Goal: Task Accomplishment & Management: Use online tool/utility

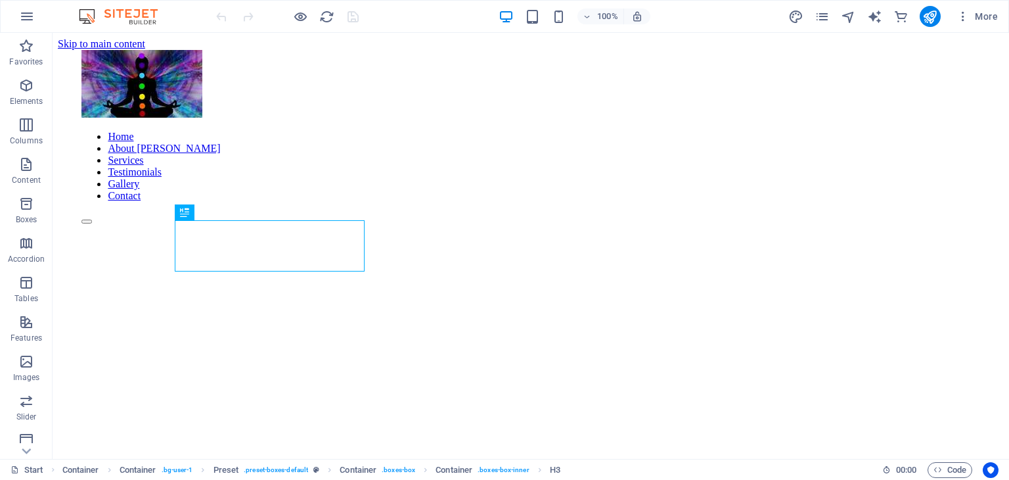
scroll to position [397, 0]
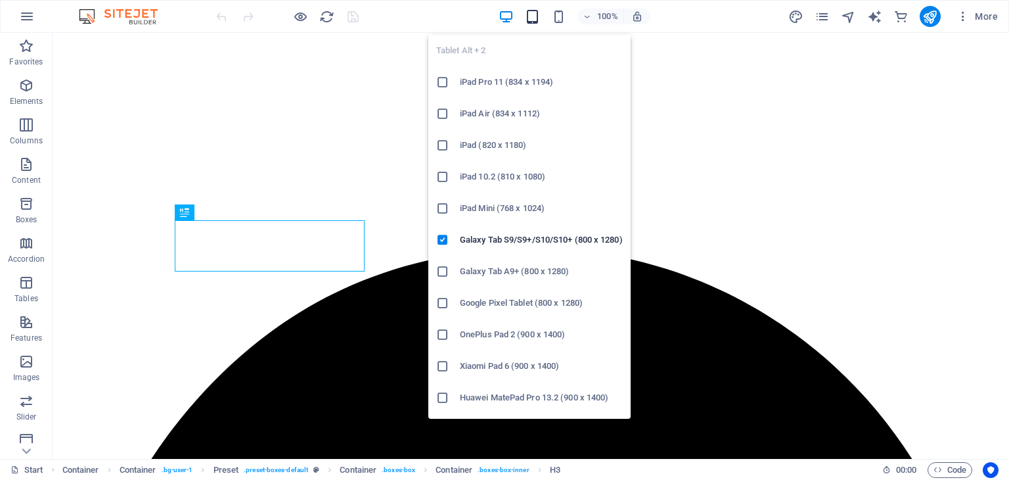
click at [531, 19] on icon "button" at bounding box center [532, 16] width 15 height 15
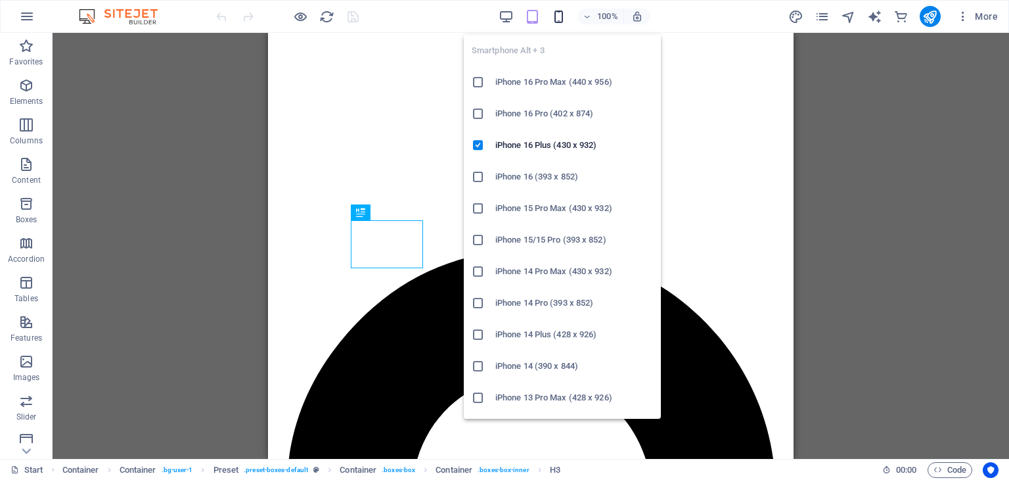
click at [561, 20] on icon "button" at bounding box center [558, 16] width 15 height 15
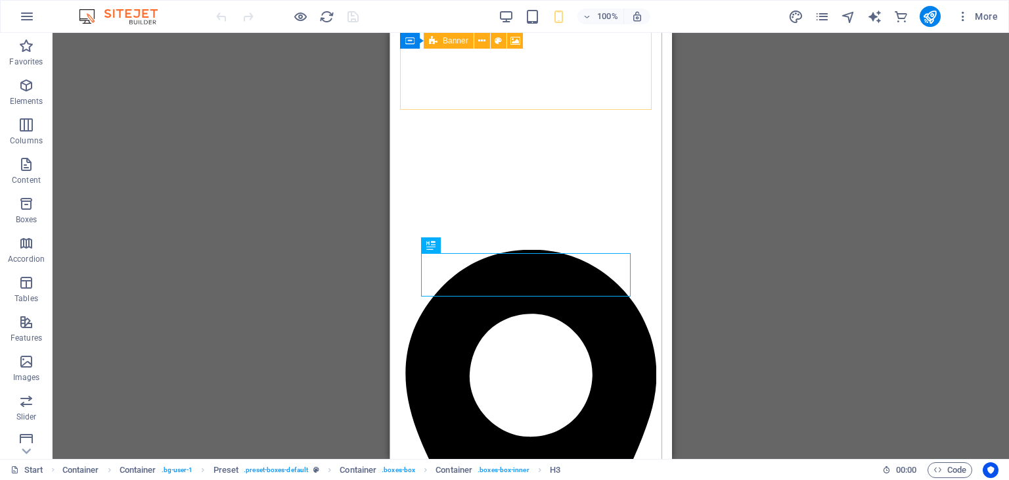
click at [431, 43] on icon at bounding box center [433, 41] width 9 height 16
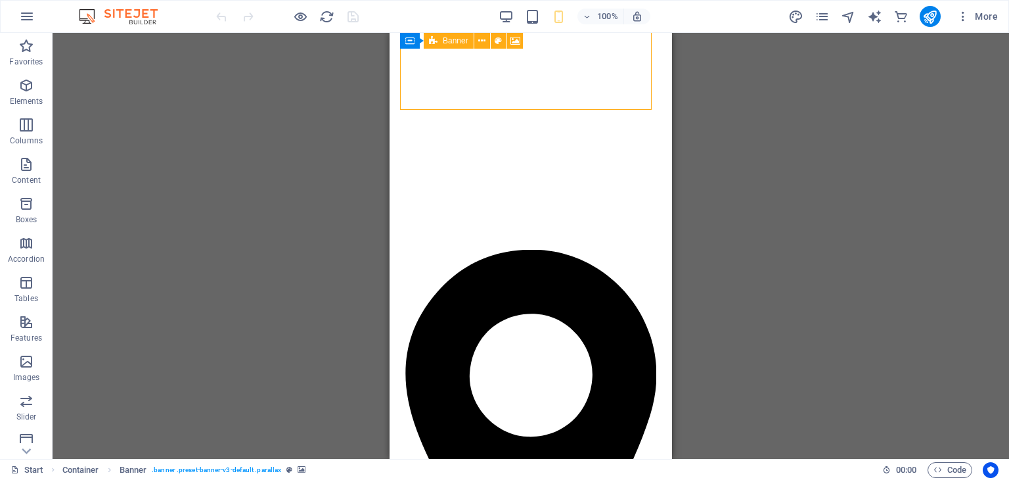
click at [431, 43] on icon at bounding box center [433, 41] width 9 height 16
select select "vh"
select select "header"
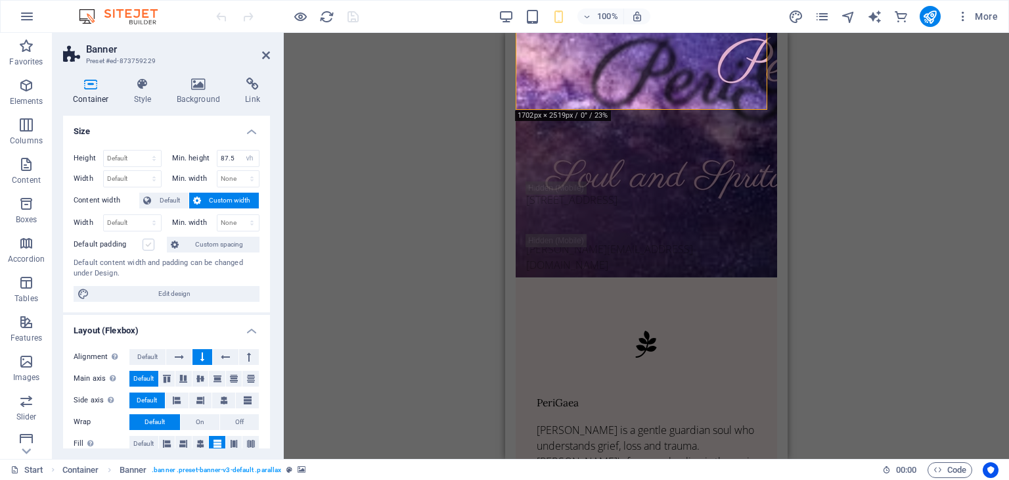
click at [147, 248] on label at bounding box center [149, 244] width 12 height 12
click at [0, 0] on input "Default padding" at bounding box center [0, 0] width 0 height 0
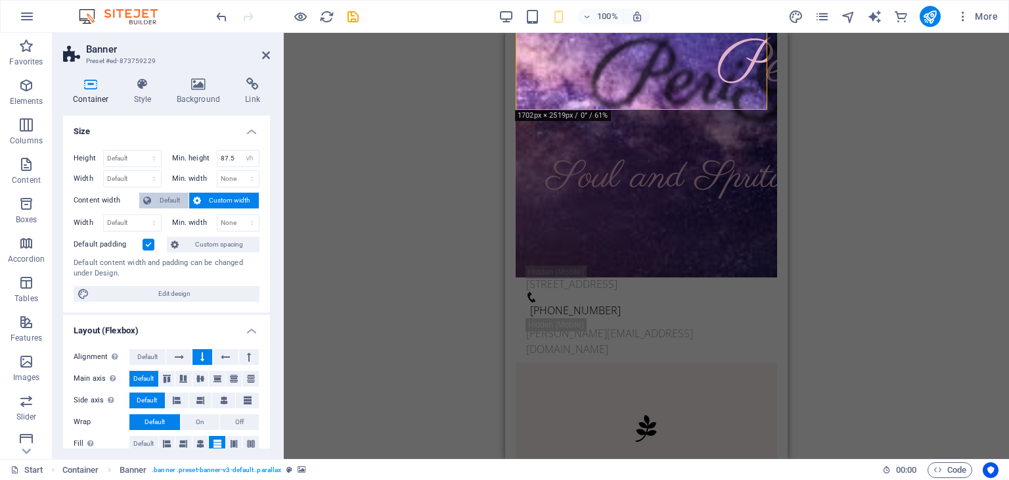
click at [173, 198] on span "Default" at bounding box center [170, 201] width 30 height 16
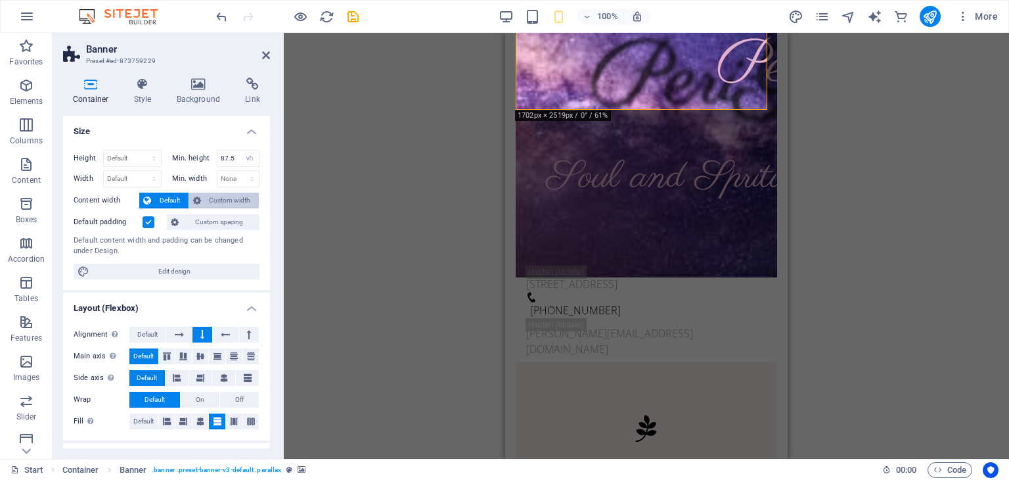
click at [206, 200] on span "Custom width" at bounding box center [230, 201] width 51 height 16
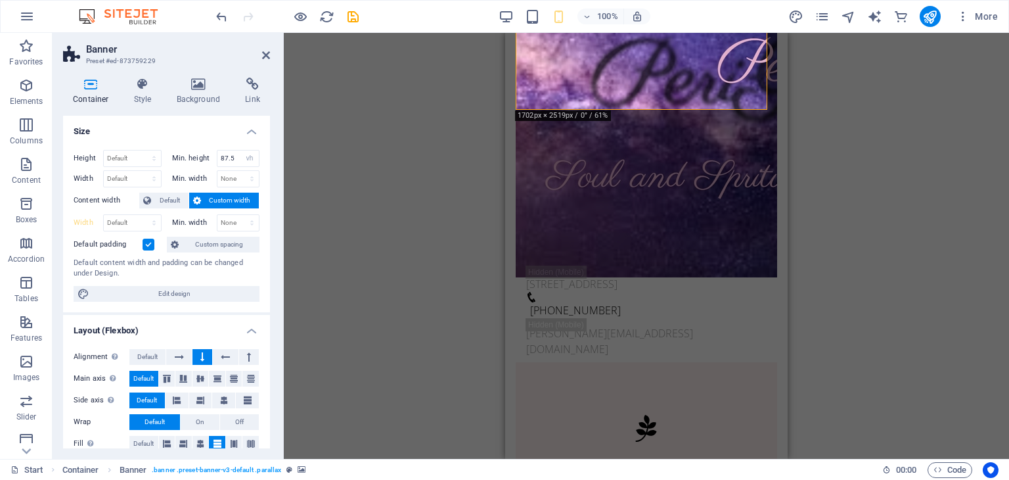
drag, startPoint x: 266, startPoint y: 189, endPoint x: 259, endPoint y: 267, distance: 78.5
click at [259, 267] on div "Height Default px rem % vh vw Min. height 87.5 None px rem % vh vw Width Defaul…" at bounding box center [166, 225] width 207 height 173
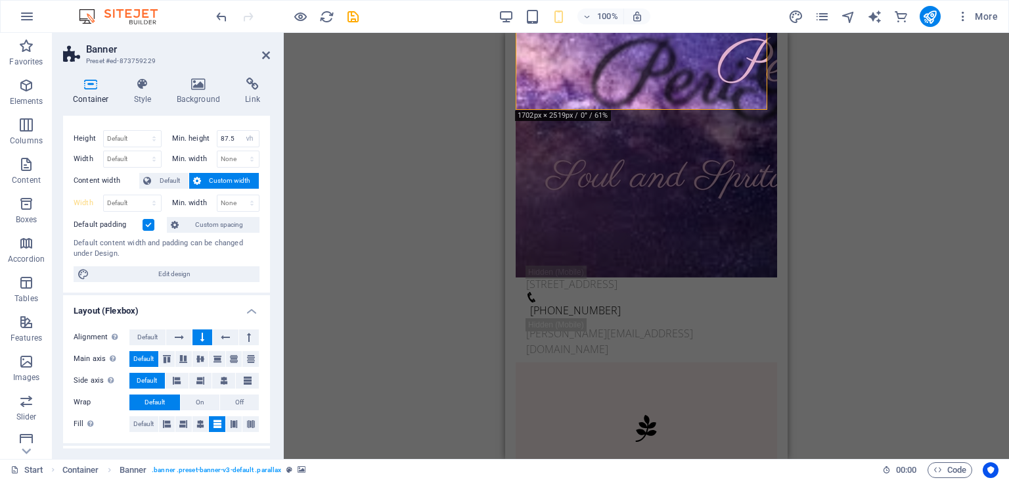
scroll to position [0, 0]
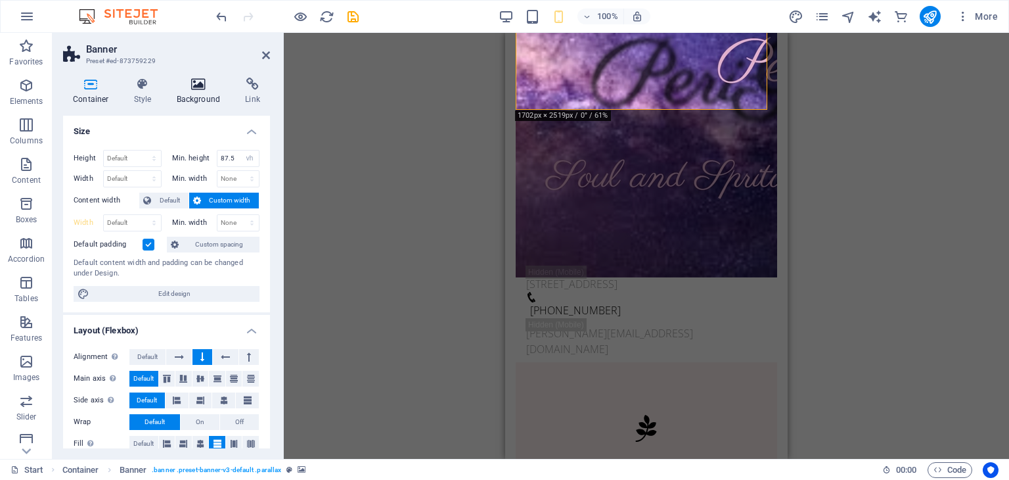
click at [192, 93] on h4 "Background" at bounding box center [201, 92] width 69 height 28
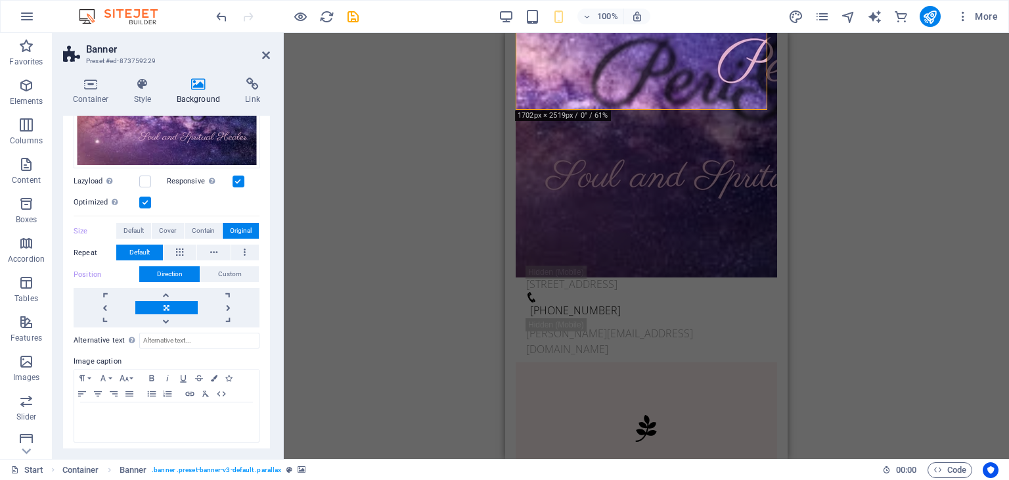
scroll to position [171, 0]
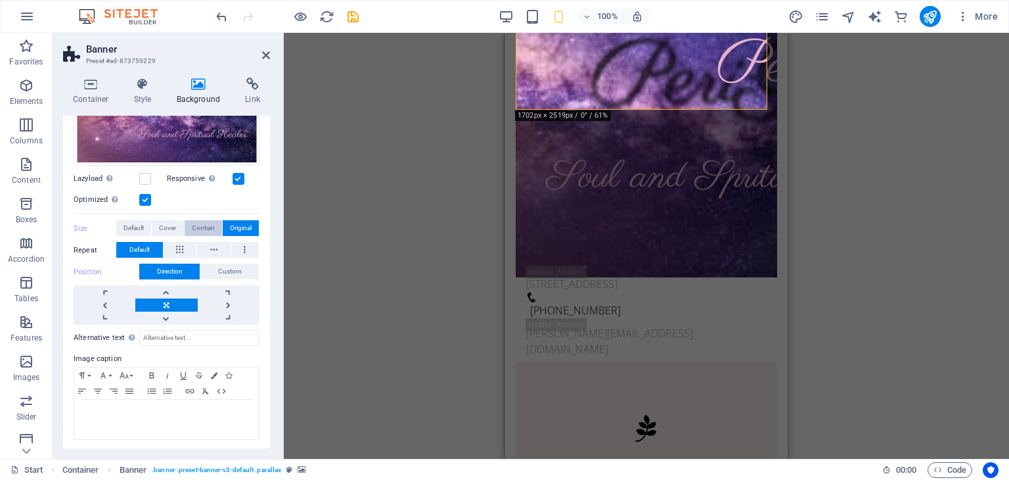
click at [194, 224] on span "Contain" at bounding box center [203, 228] width 23 height 16
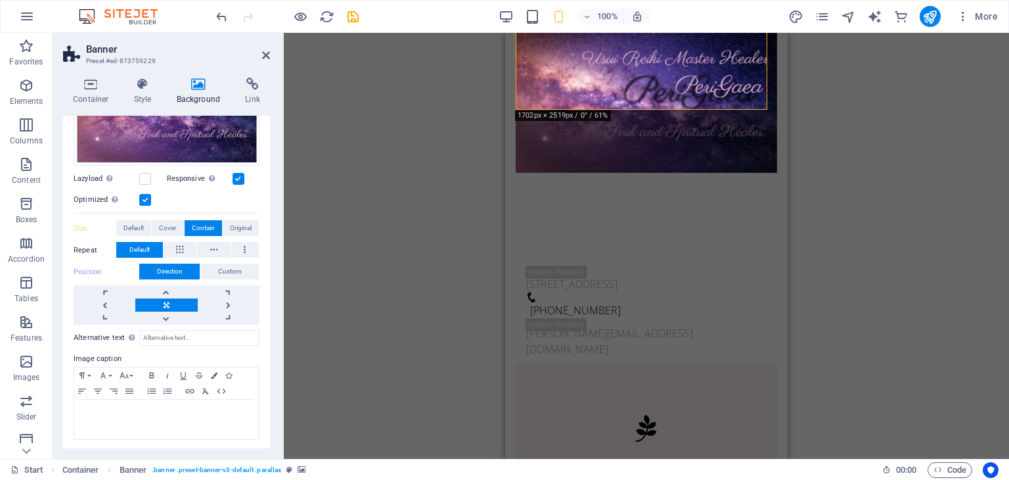
click at [270, 57] on aside "Banner Preset #ed-873759229 Container Style Background Link Size Height Default…" at bounding box center [168, 246] width 231 height 426
click at [264, 51] on icon at bounding box center [266, 55] width 8 height 11
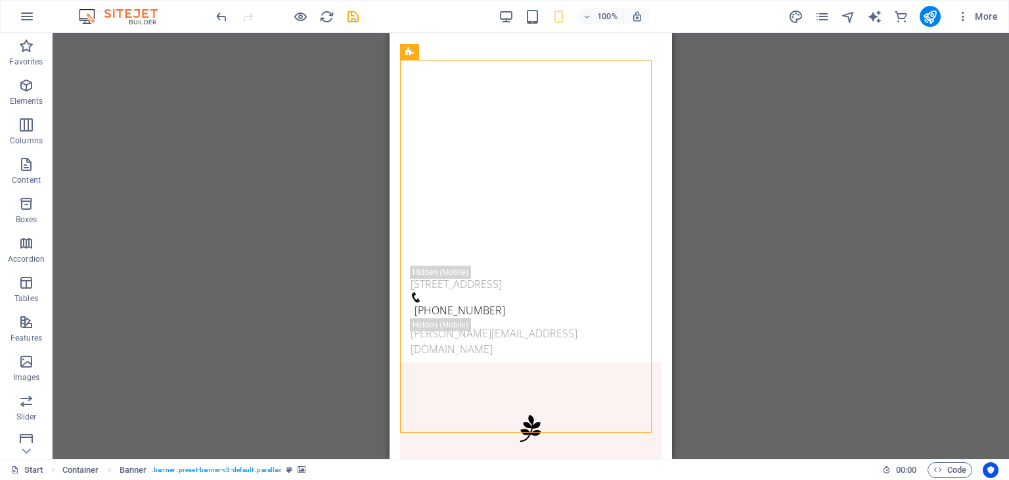
scroll to position [74, 0]
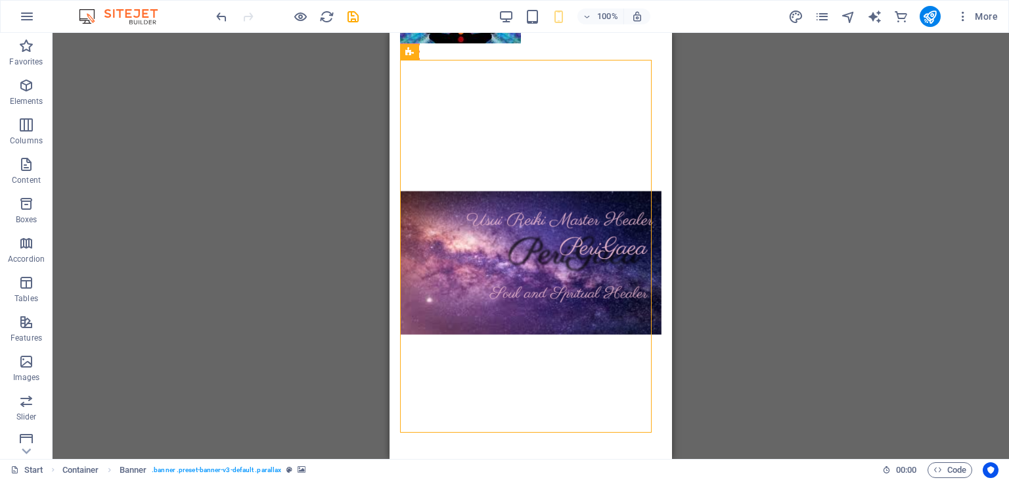
click at [983, 137] on div "Drag here to replace the existing content. Press “Ctrl” if you want to create a…" at bounding box center [531, 246] width 957 height 426
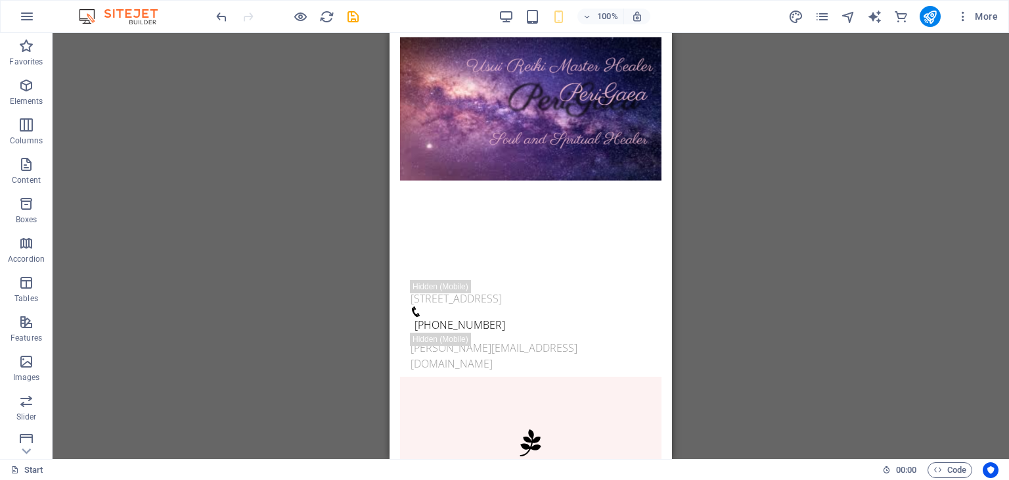
scroll to position [383, 0]
drag, startPoint x: 668, startPoint y: 55, endPoint x: 1079, endPoint y: 105, distance: 415.0
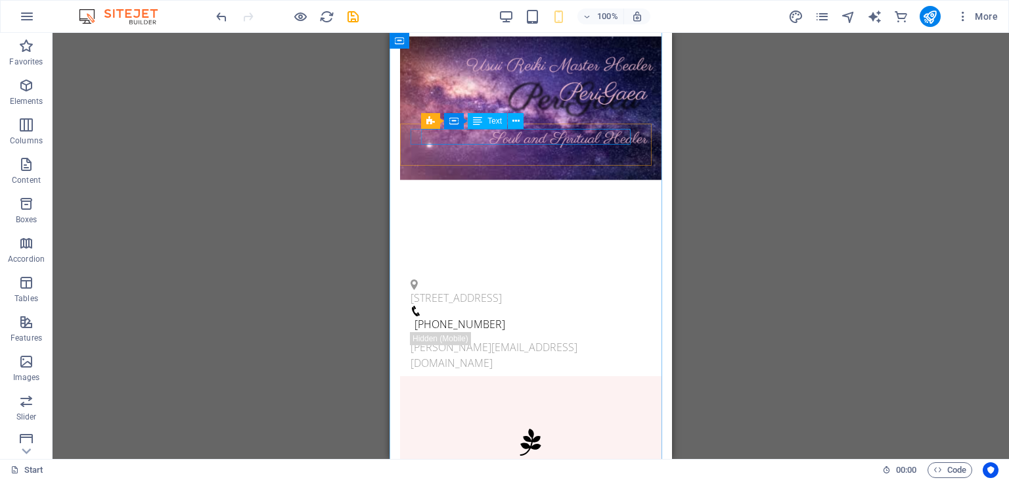
click at [537, 290] on div "[STREET_ADDRESS]" at bounding box center [526, 298] width 230 height 16
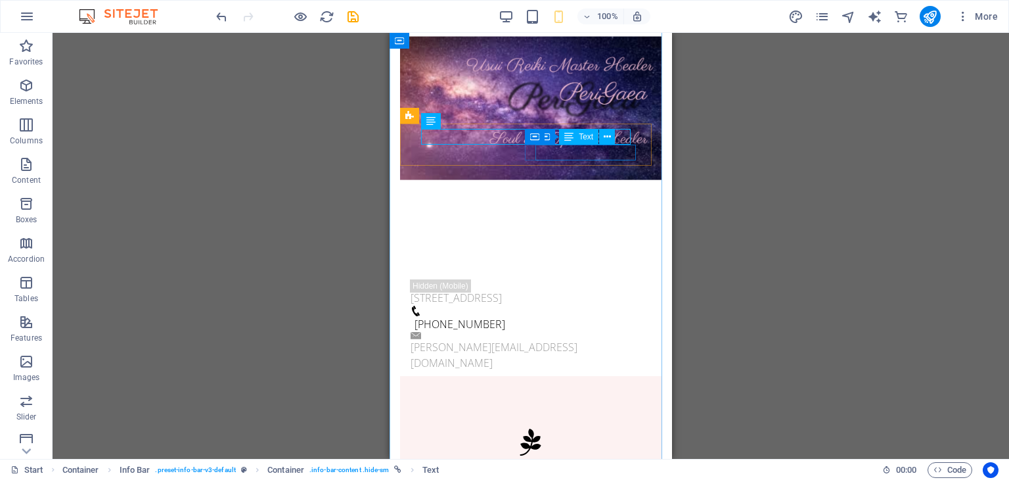
click at [540, 339] on div "[PERSON_NAME][EMAIL_ADDRESS][DOMAIN_NAME]" at bounding box center [531, 355] width 240 height 32
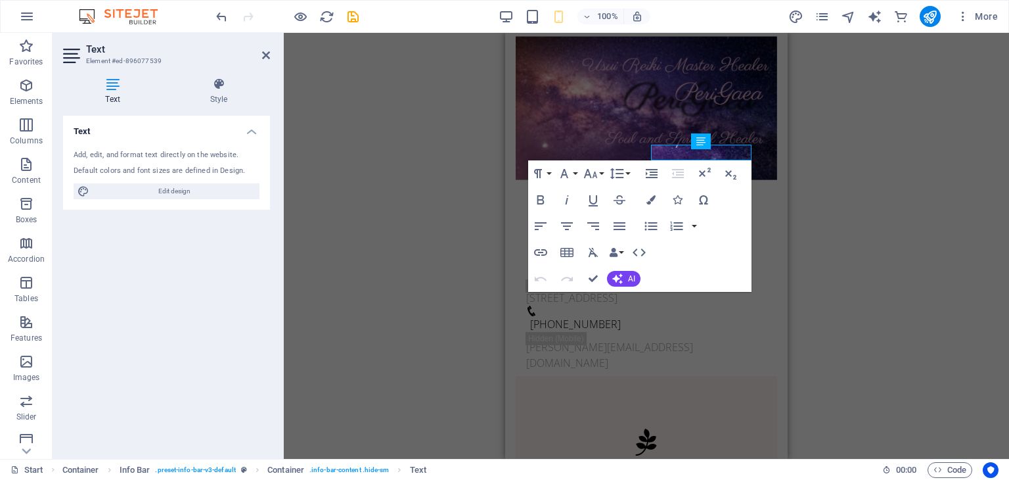
click at [415, 231] on div "H3 Container Container Preset Container Container Container Banner H3 Container…" at bounding box center [646, 246] width 725 height 426
click at [117, 91] on h4 "Text" at bounding box center [115, 92] width 104 height 28
click at [207, 79] on icon at bounding box center [219, 84] width 102 height 13
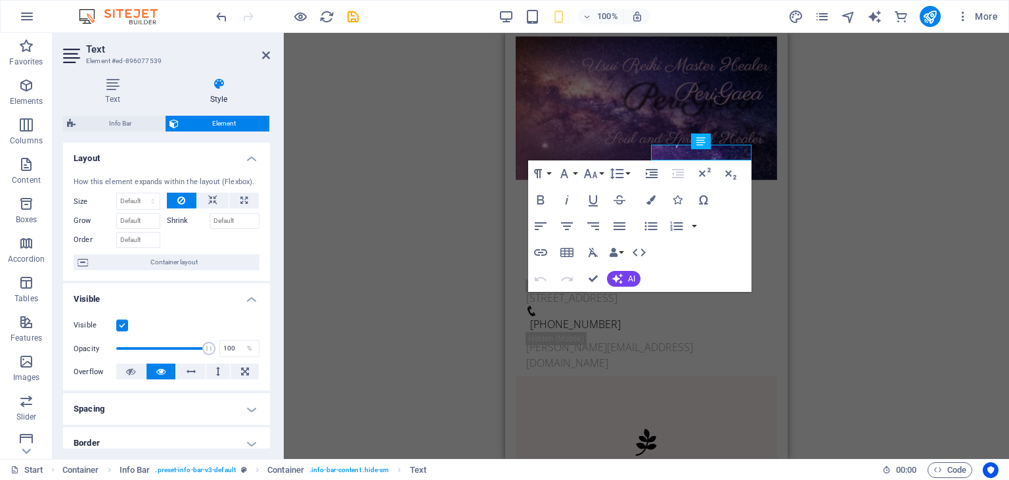
drag, startPoint x: 266, startPoint y: 166, endPoint x: 266, endPoint y: 179, distance: 13.1
click at [266, 179] on div "How this element expands within the layout (Flexbox). Size Default auto px % 1/…" at bounding box center [166, 223] width 207 height 115
click at [208, 198] on icon at bounding box center [212, 201] width 9 height 16
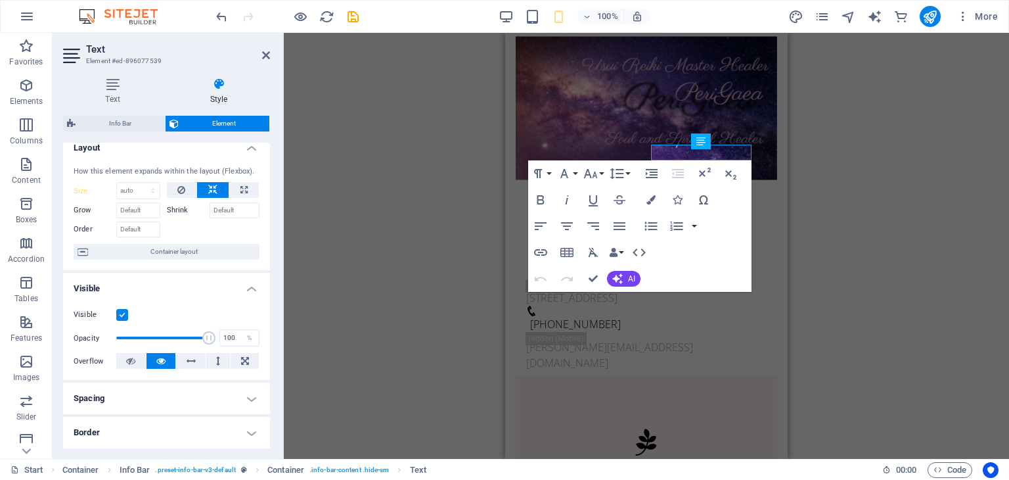
scroll to position [0, 0]
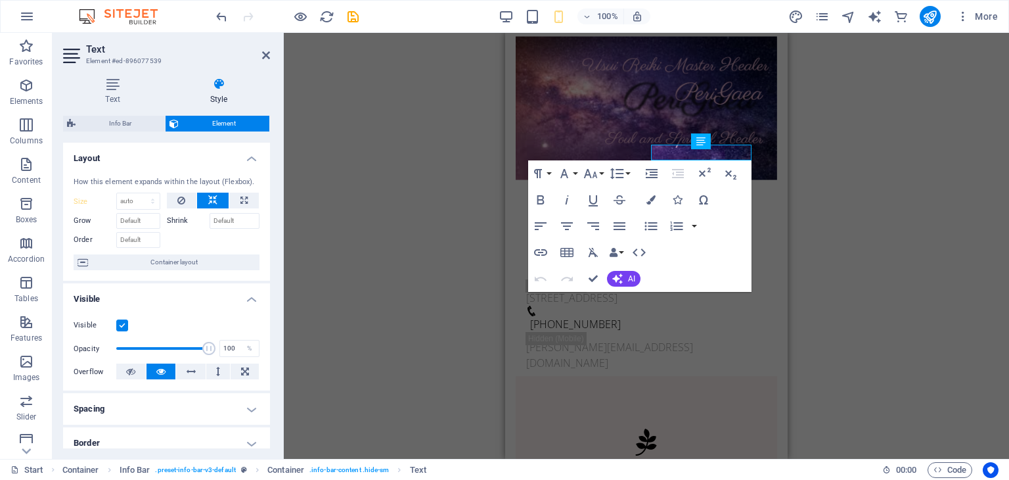
click at [434, 212] on div "H3 Container Container Preset Container Container Container Banner H3 Container…" at bounding box center [646, 246] width 725 height 426
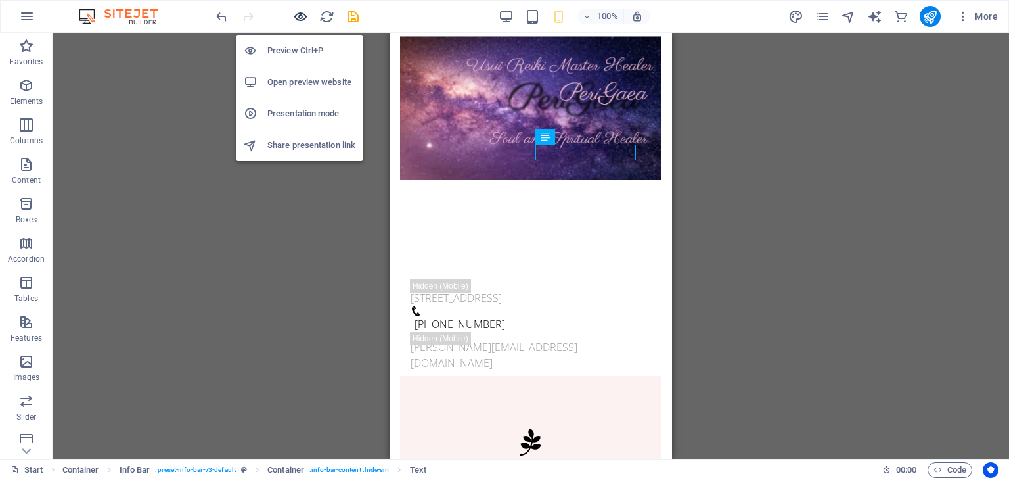
click at [299, 19] on icon "button" at bounding box center [300, 16] width 15 height 15
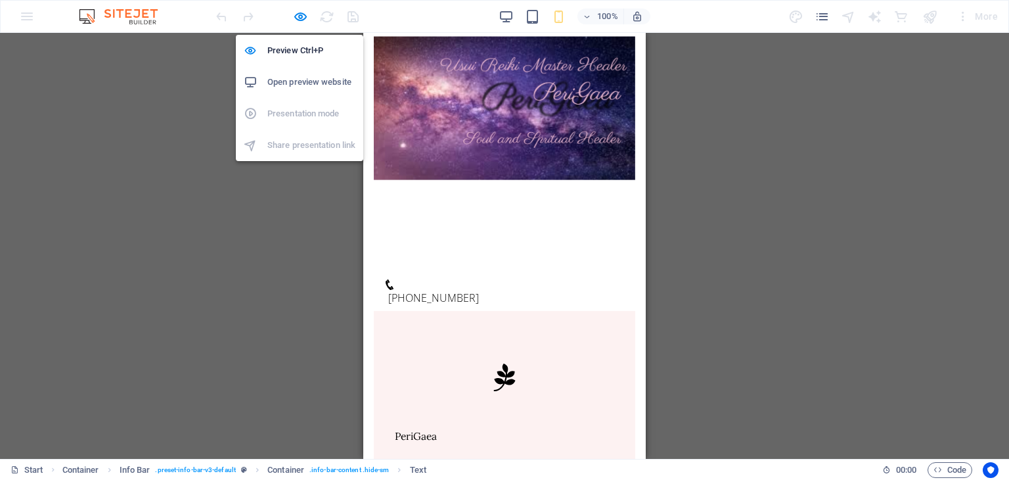
click at [297, 80] on h6 "Open preview website" at bounding box center [311, 82] width 88 height 16
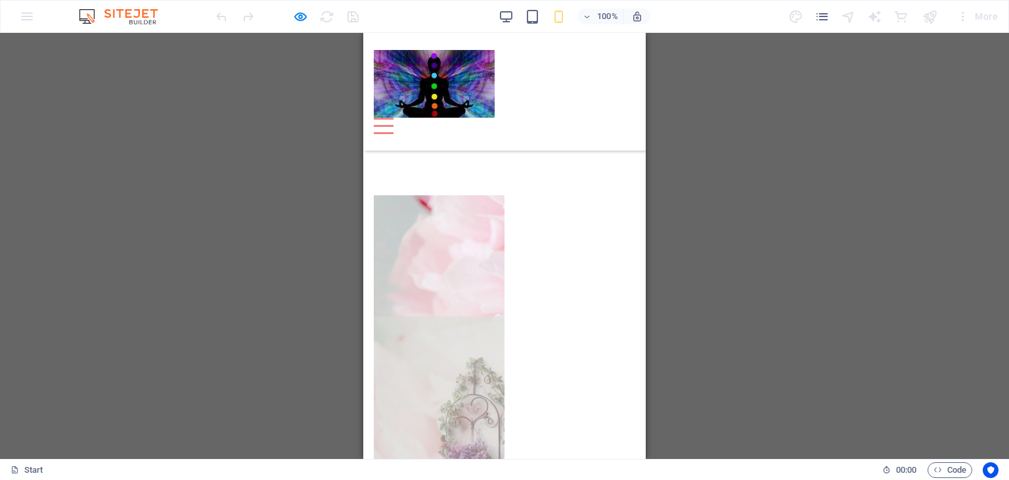
scroll to position [4792, 0]
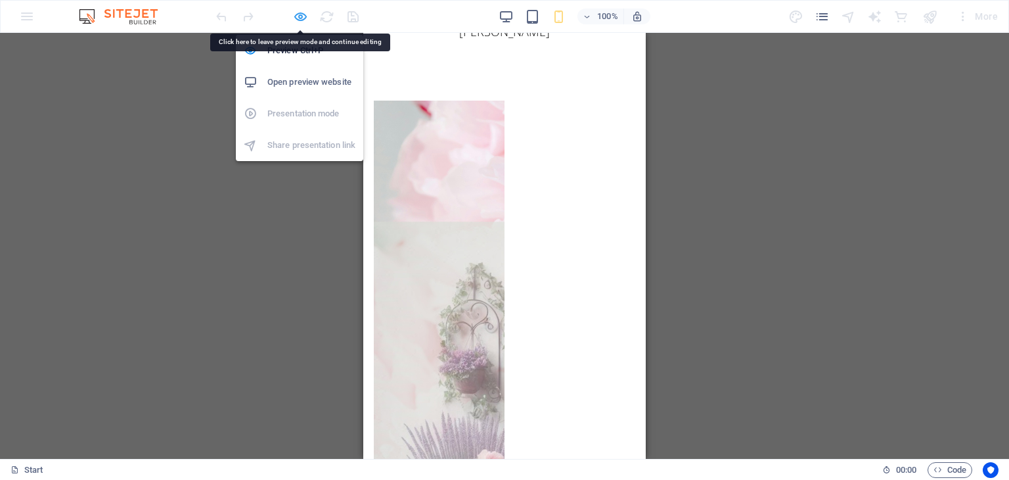
click at [296, 14] on icon "button" at bounding box center [300, 16] width 15 height 15
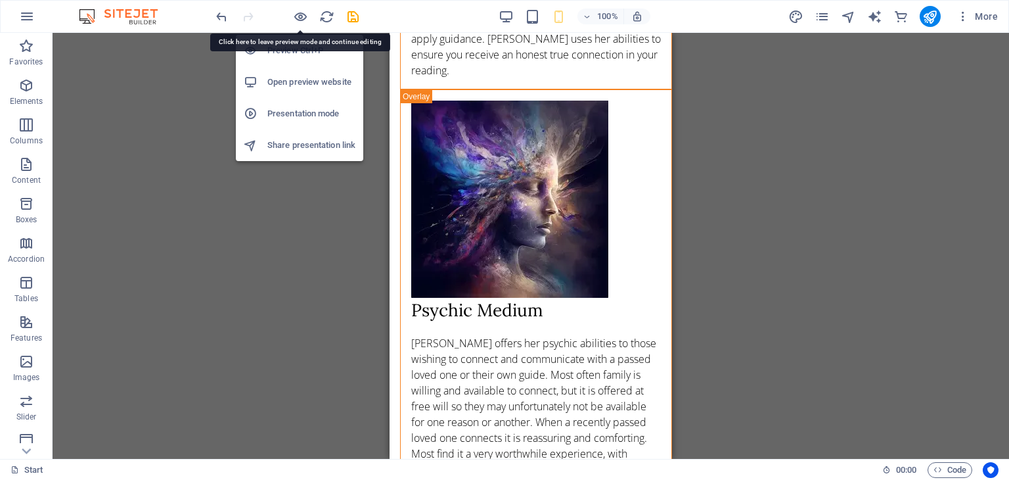
scroll to position [6476, 0]
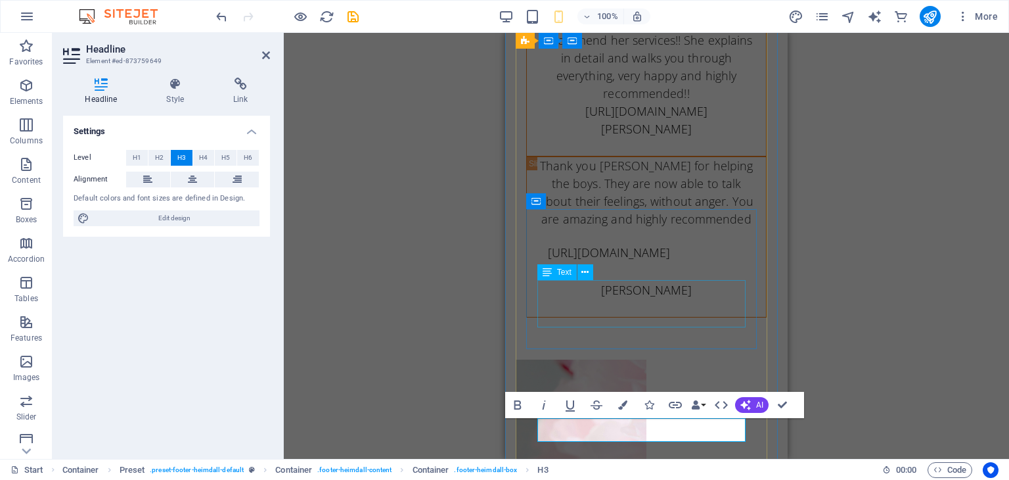
scroll to position [6351, 0]
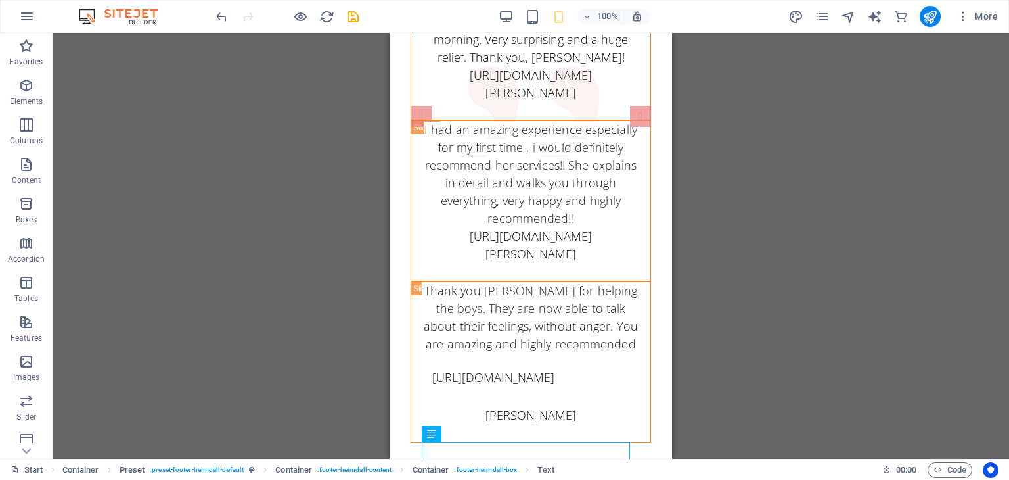
scroll to position [6476, 0]
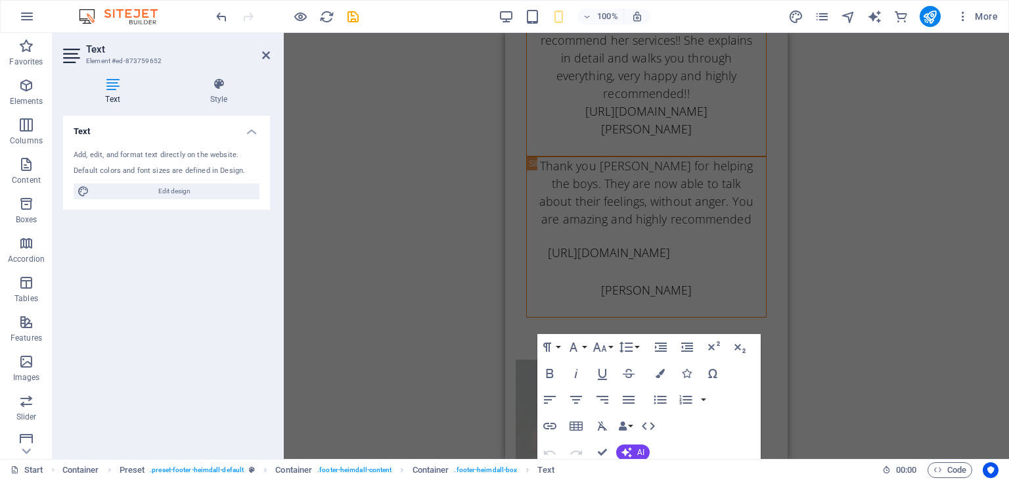
scroll to position [6327, 0]
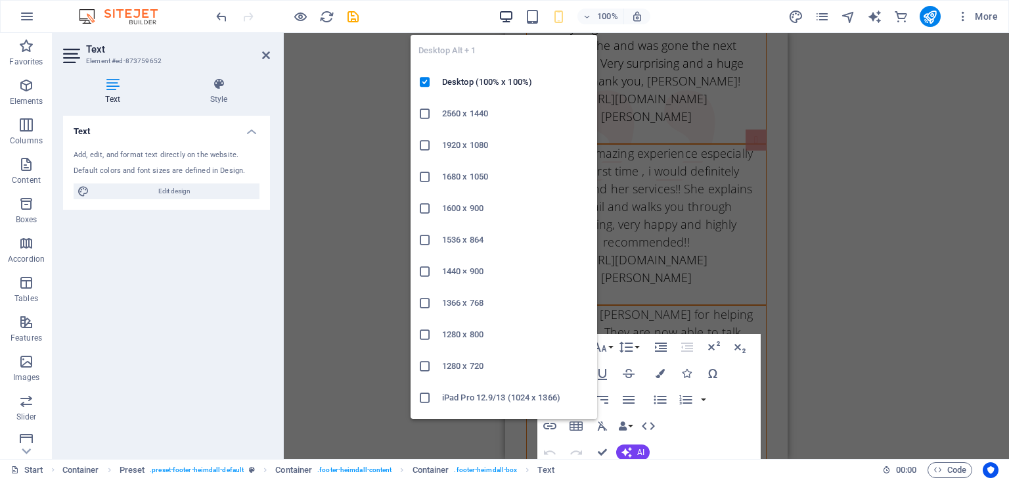
click at [509, 9] on icon "button" at bounding box center [506, 16] width 15 height 15
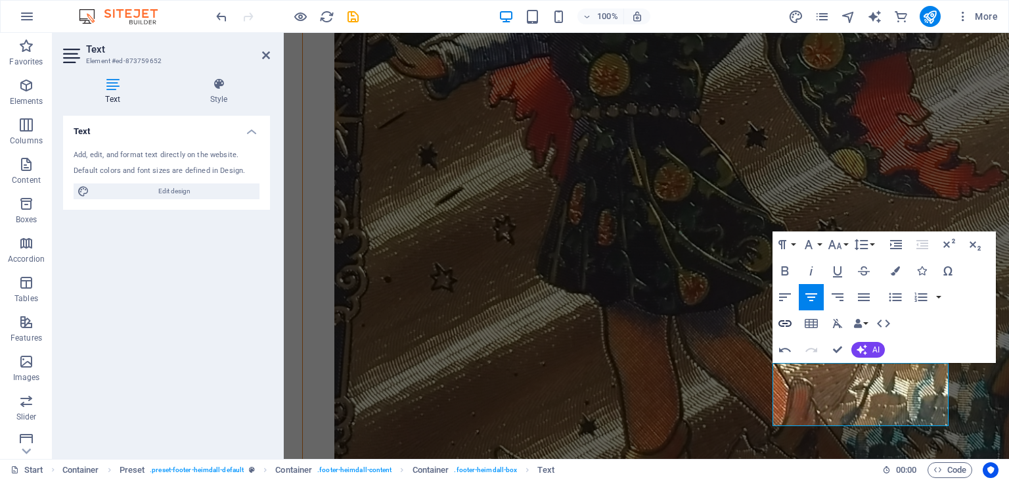
click at [790, 323] on icon "button" at bounding box center [785, 323] width 16 height 16
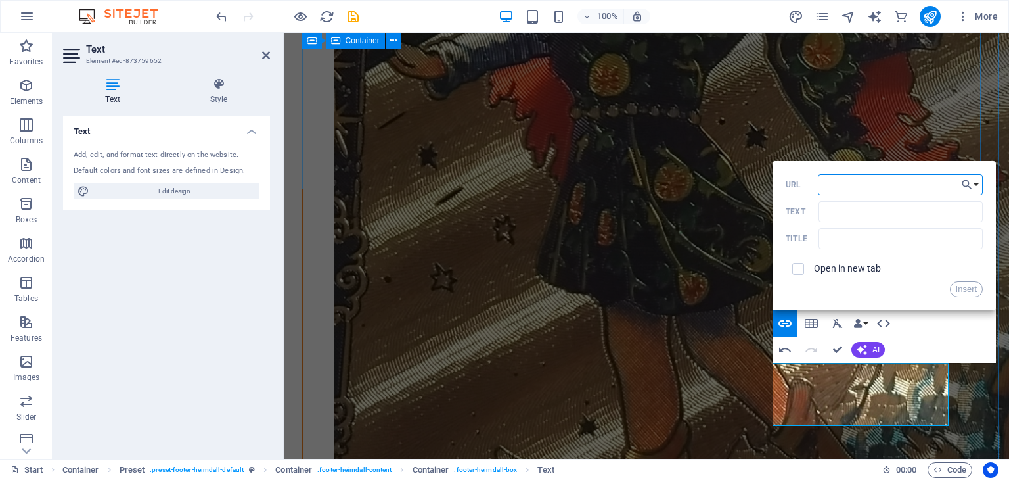
paste input "[URL][DOMAIN_NAME]"
type input "[URL][DOMAIN_NAME]"
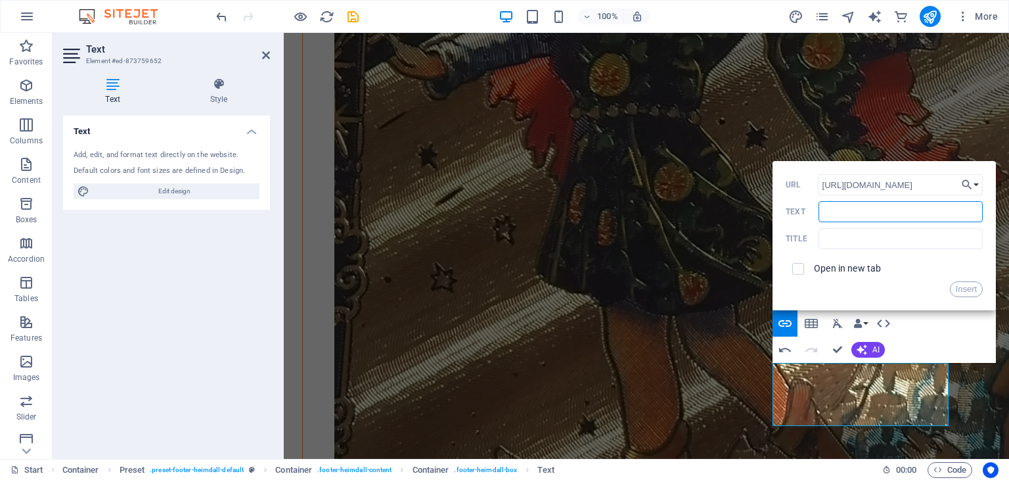
click at [851, 212] on input "Text" at bounding box center [901, 211] width 164 height 21
type input "B"
type input "m"
type input "Make a Booking"
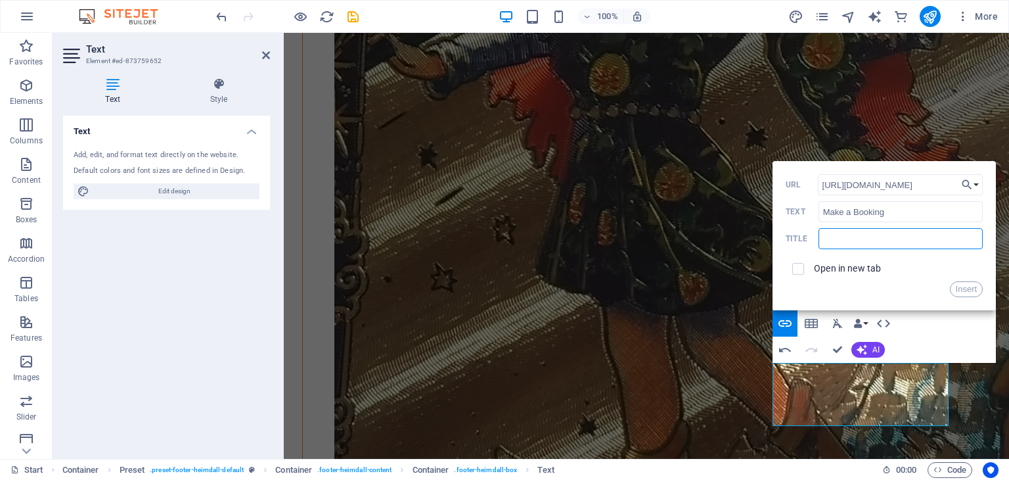
click at [838, 245] on input "text" at bounding box center [901, 238] width 164 height 21
type input "Make a Booking"
click at [799, 270] on input "checkbox" at bounding box center [796, 267] width 12 height 12
checkbox input "true"
click at [975, 289] on button "Insert" at bounding box center [967, 289] width 34 height 16
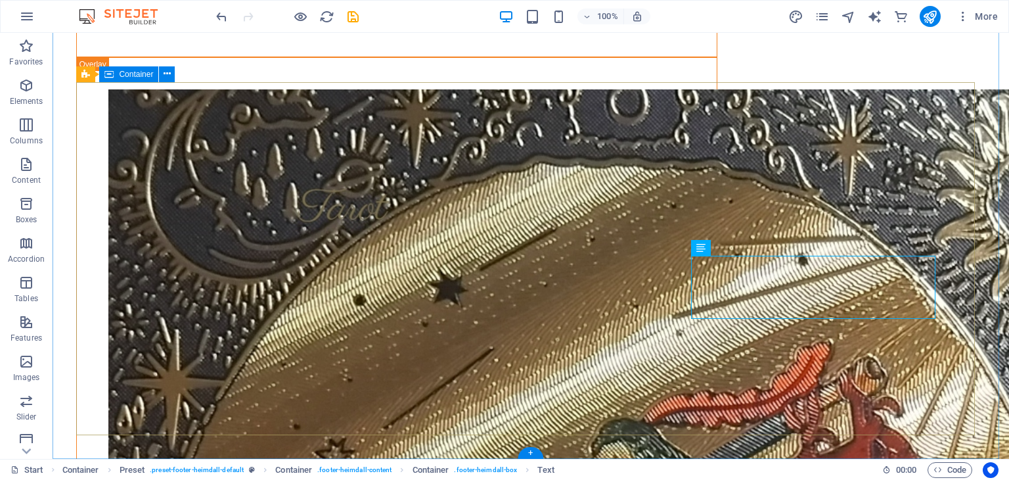
scroll to position [6717, 0]
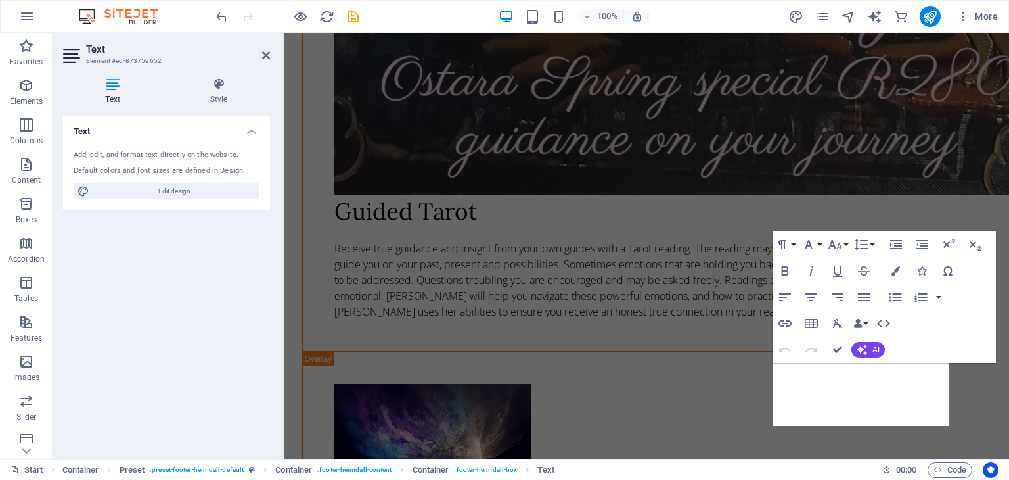
scroll to position [6095, 0]
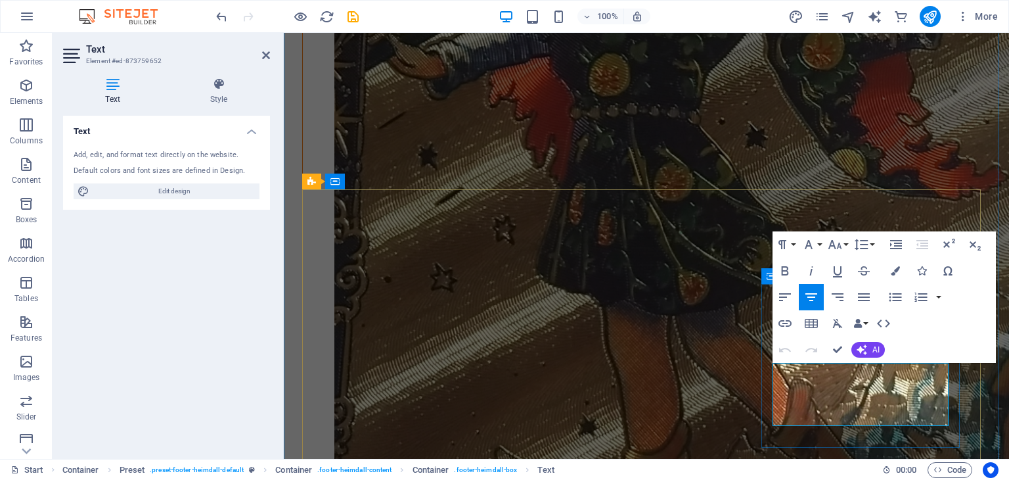
drag, startPoint x: 897, startPoint y: 371, endPoint x: 818, endPoint y: 374, distance: 79.5
click at [786, 267] on icon "button" at bounding box center [785, 271] width 16 height 16
click at [812, 241] on icon "button" at bounding box center [809, 245] width 16 height 16
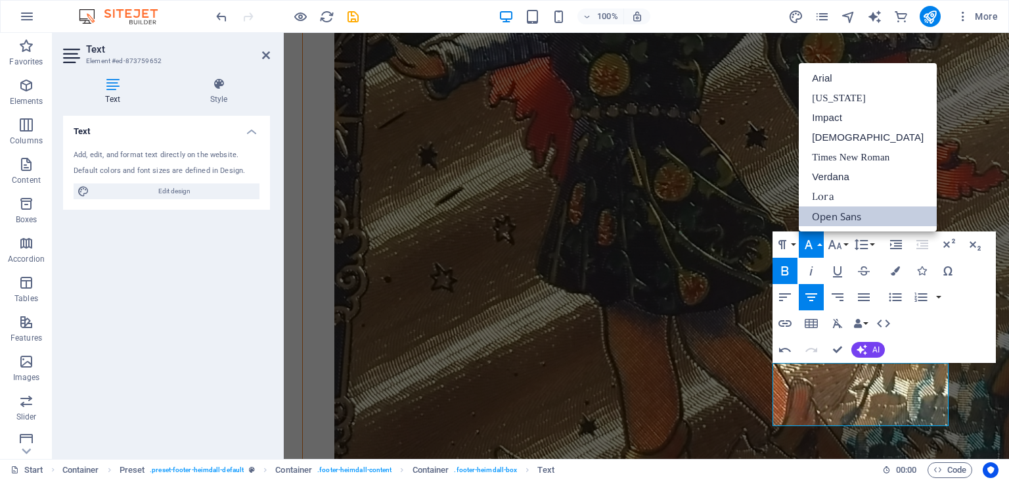
scroll to position [0, 0]
click at [896, 272] on icon "button" at bounding box center [895, 270] width 9 height 9
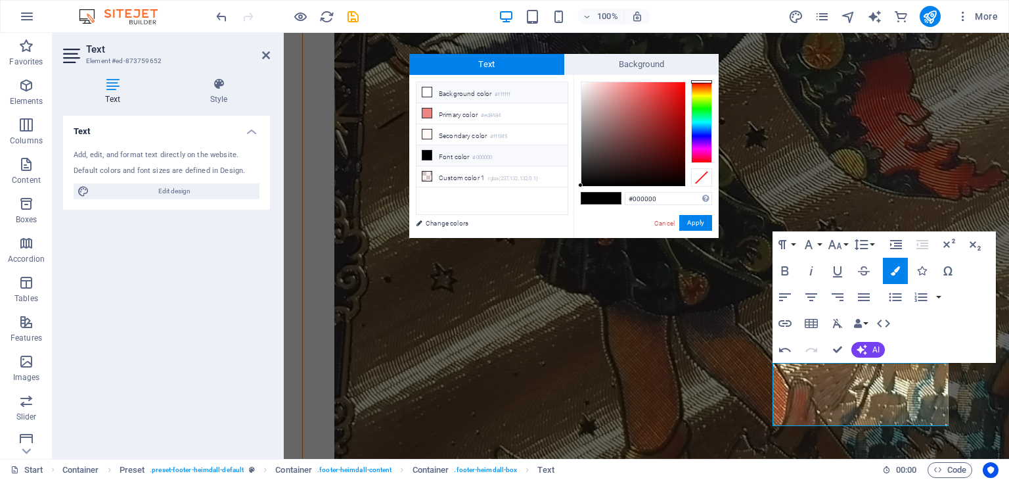
click at [431, 92] on span at bounding box center [427, 92] width 11 height 11
click at [427, 91] on icon at bounding box center [426, 91] width 9 height 9
click at [426, 95] on icon at bounding box center [426, 91] width 9 height 9
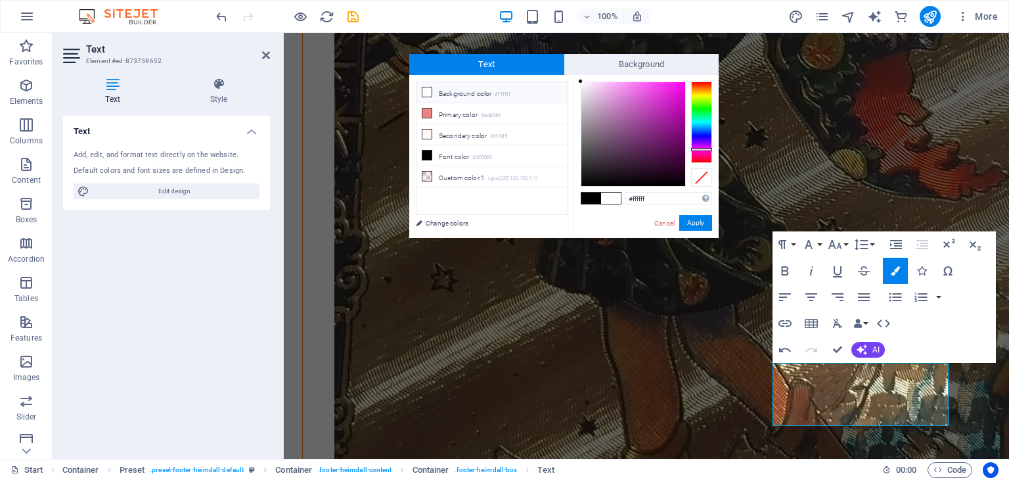
click at [696, 149] on div at bounding box center [701, 121] width 21 height 81
click at [602, 87] on div at bounding box center [633, 134] width 104 height 104
click at [422, 90] on icon at bounding box center [426, 91] width 9 height 9
click at [704, 151] on div at bounding box center [701, 121] width 21 height 81
click at [618, 96] on div at bounding box center [633, 134] width 104 height 104
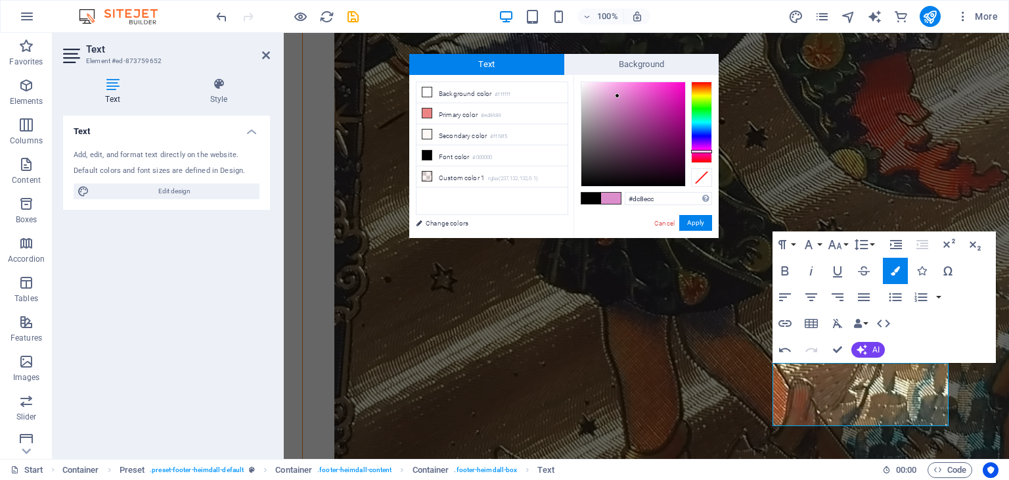
type input "#f0b3e5"
click at [607, 87] on div at bounding box center [633, 134] width 104 height 104
click at [702, 224] on button "Apply" at bounding box center [695, 223] width 33 height 16
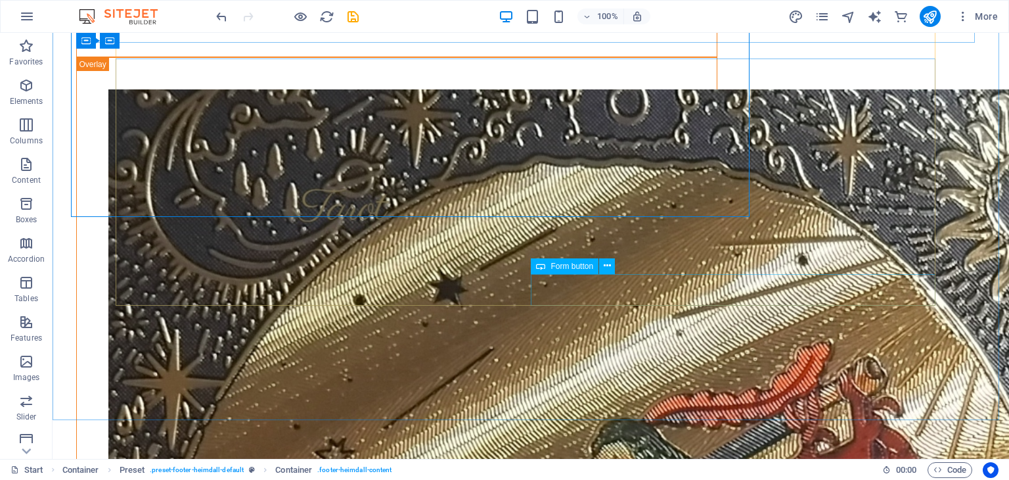
scroll to position [6717, 0]
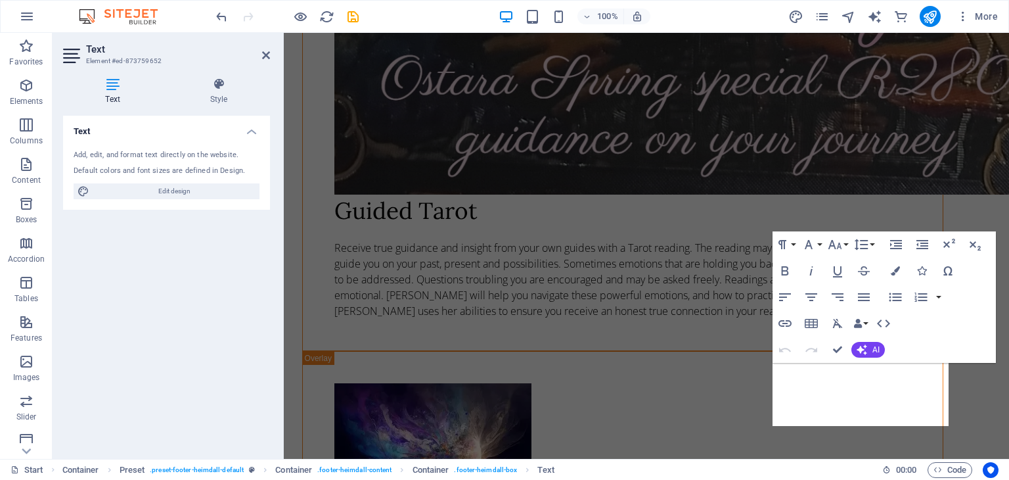
scroll to position [6095, 0]
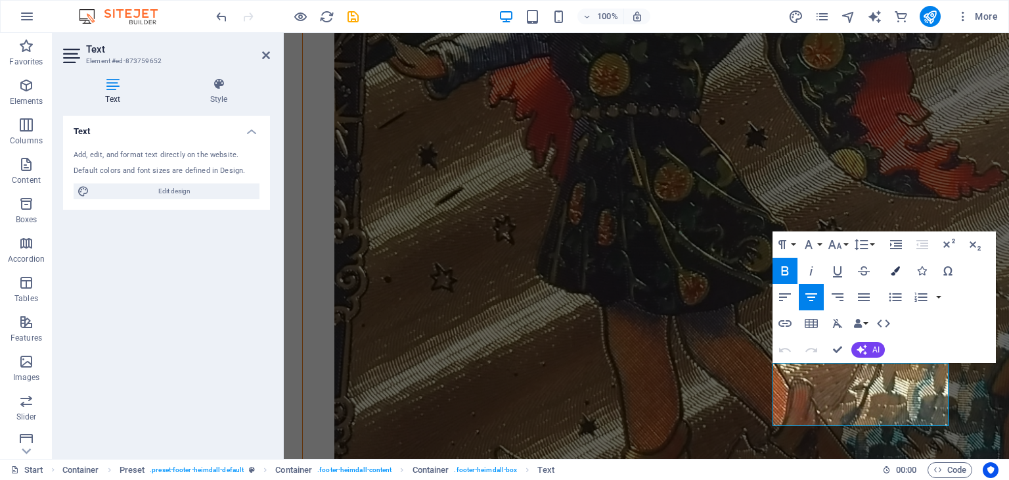
click at [899, 269] on icon "button" at bounding box center [895, 270] width 9 height 9
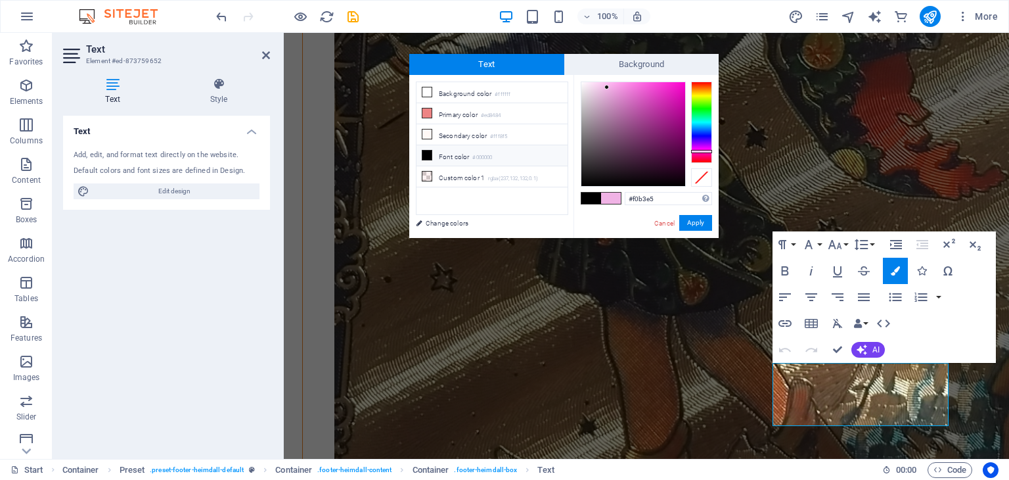
click at [425, 150] on icon at bounding box center [426, 154] width 9 height 9
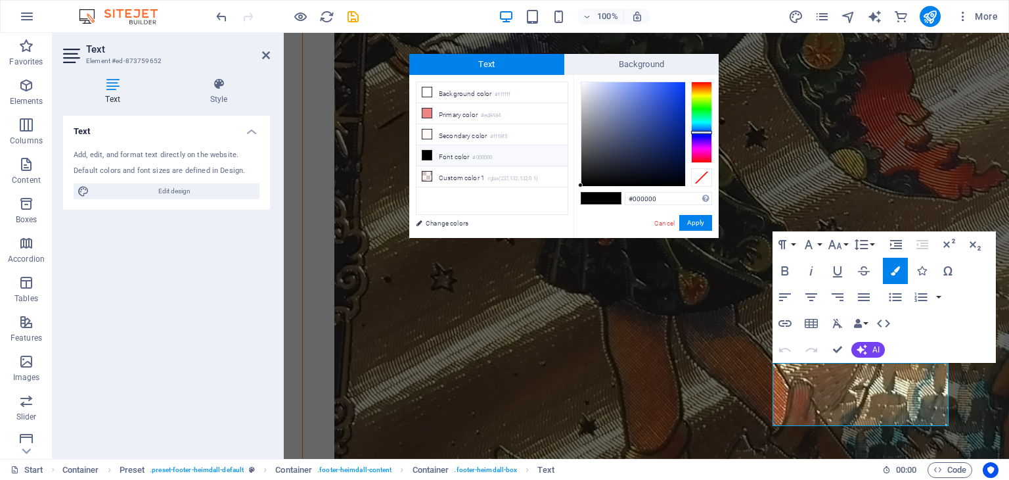
click at [708, 132] on div at bounding box center [701, 121] width 21 height 81
click at [633, 87] on div at bounding box center [633, 134] width 104 height 104
click at [647, 87] on div at bounding box center [633, 134] width 104 height 104
click at [647, 87] on div at bounding box center [647, 87] width 5 height 5
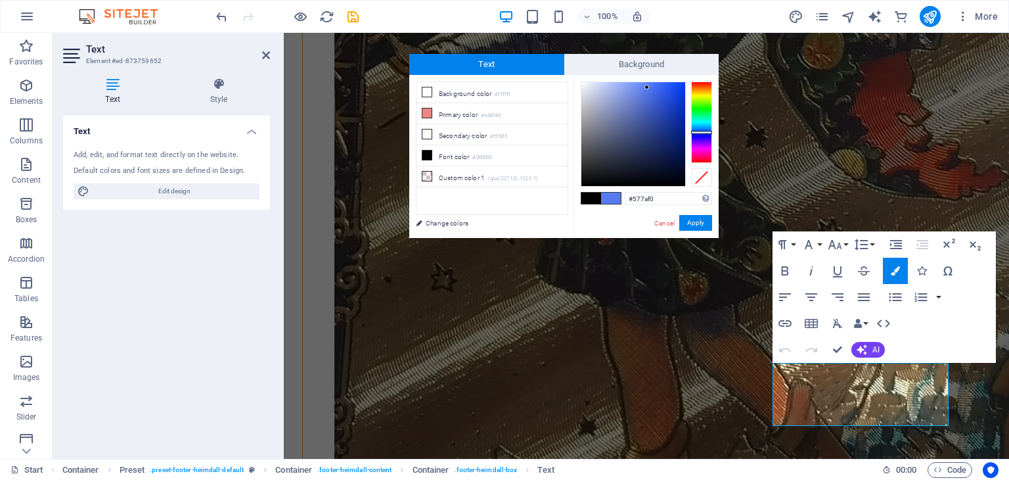
click at [586, 200] on span at bounding box center [591, 198] width 20 height 11
click at [704, 133] on div at bounding box center [701, 121] width 21 height 81
click at [643, 105] on div at bounding box center [633, 134] width 104 height 104
click at [436, 151] on li "Font color #000000" at bounding box center [492, 155] width 151 height 21
type input "#000000"
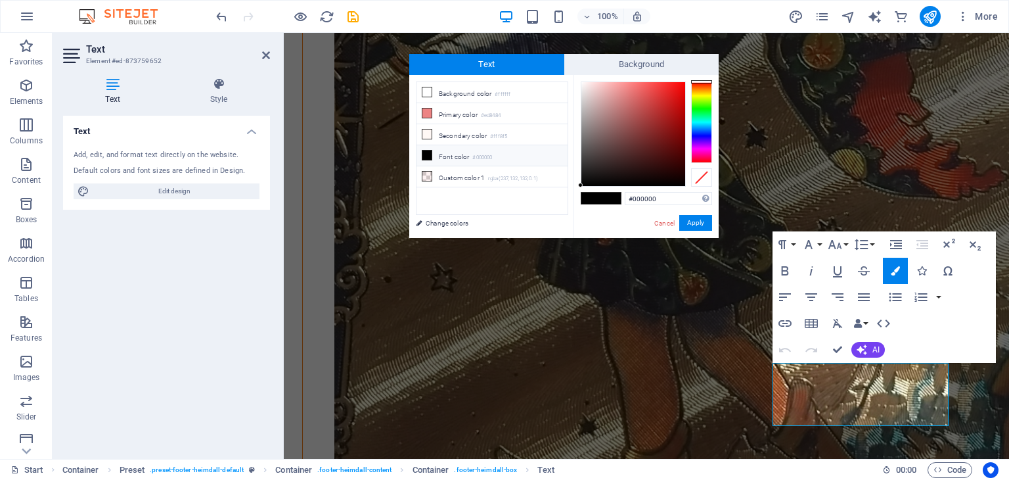
click at [429, 151] on icon at bounding box center [426, 154] width 9 height 9
click at [419, 224] on link "Change colors" at bounding box center [485, 223] width 152 height 16
select select "px"
select select "300"
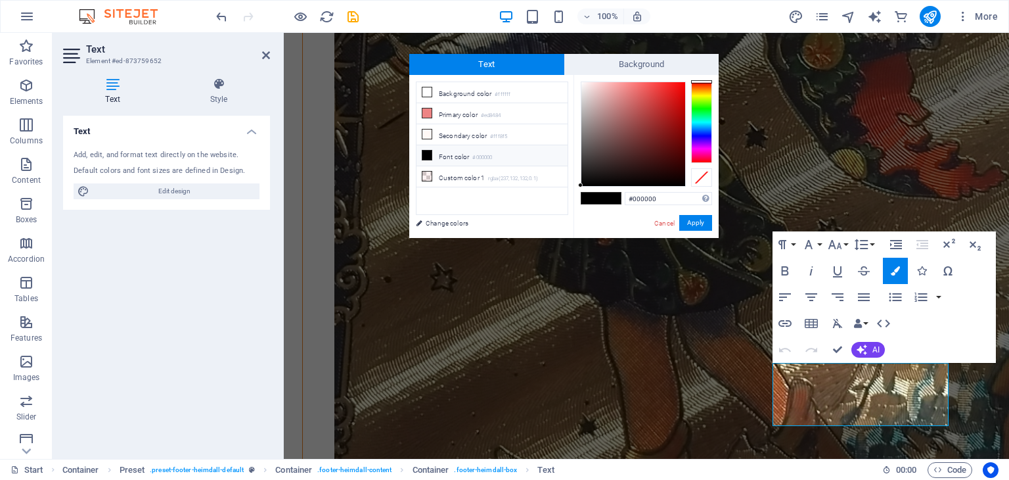
select select "px"
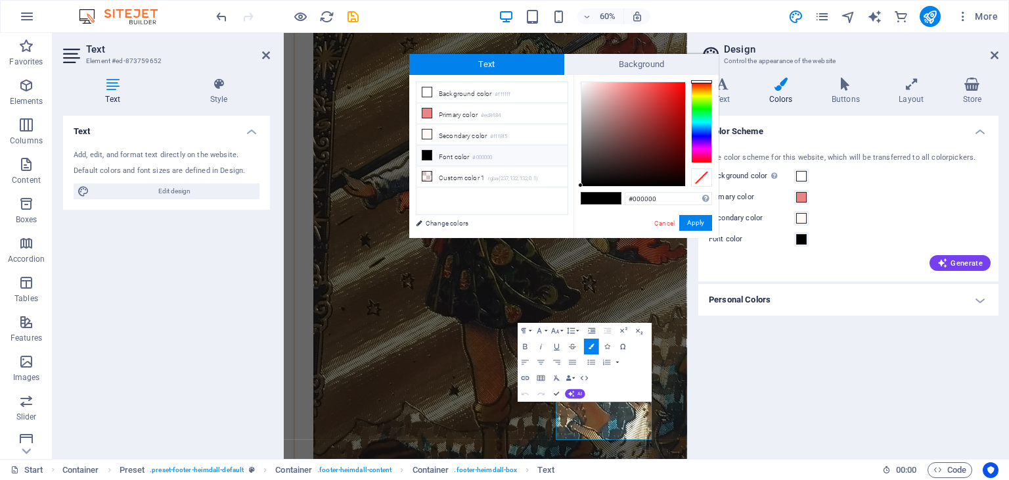
scroll to position [5976, 0]
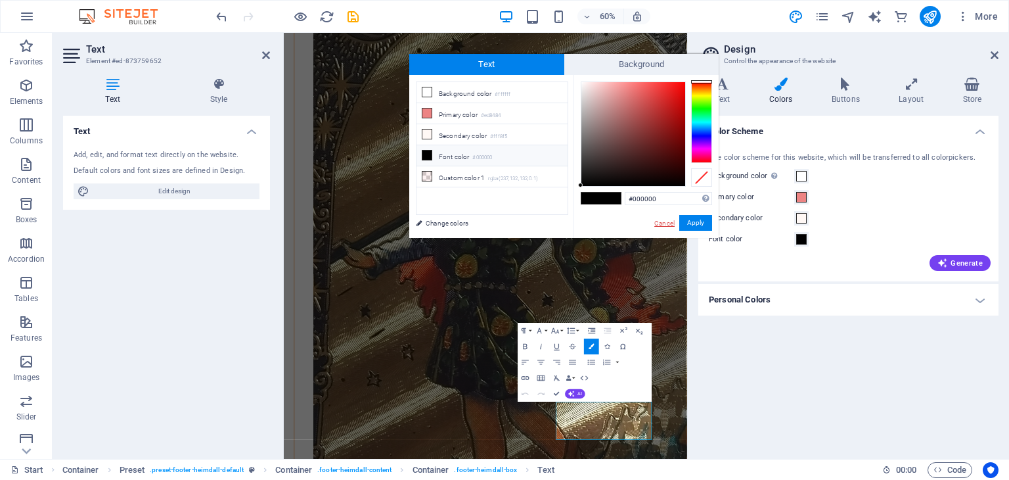
click at [660, 224] on link "Cancel" at bounding box center [664, 223] width 23 height 10
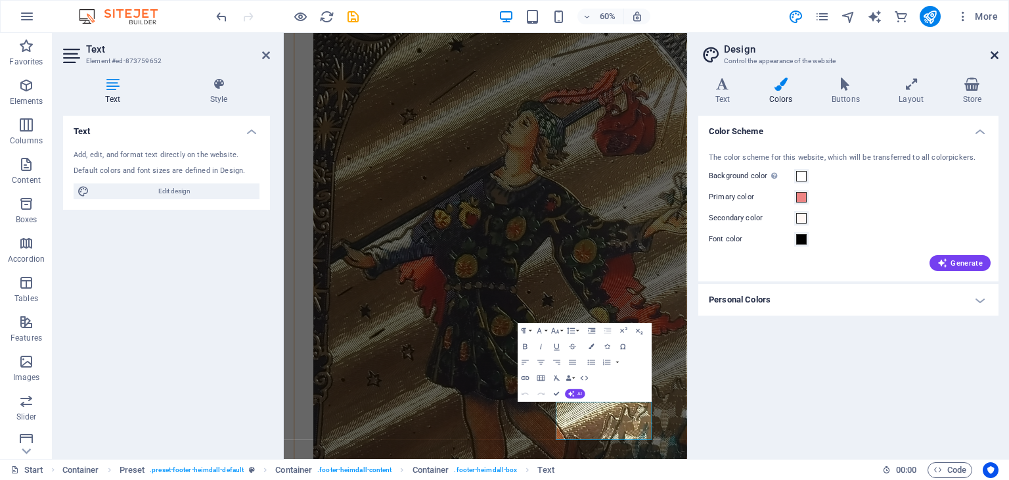
click at [993, 53] on icon at bounding box center [995, 55] width 8 height 11
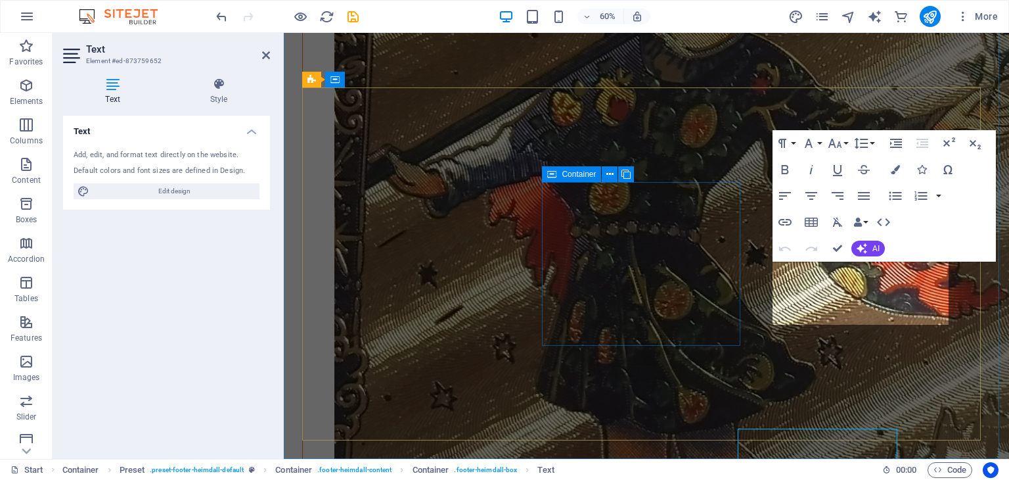
scroll to position [6196, 0]
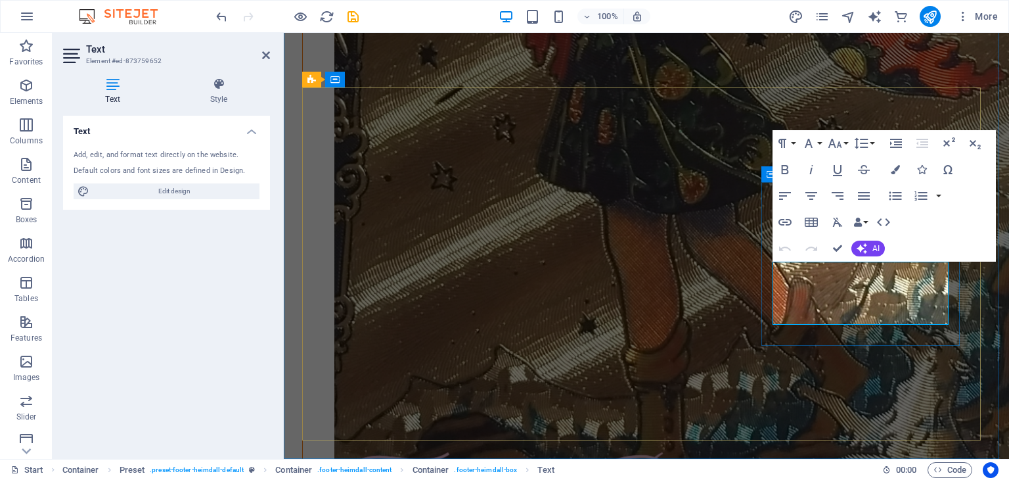
drag, startPoint x: 903, startPoint y: 267, endPoint x: 823, endPoint y: 268, distance: 80.8
click at [902, 167] on button "Colors" at bounding box center [895, 169] width 25 height 26
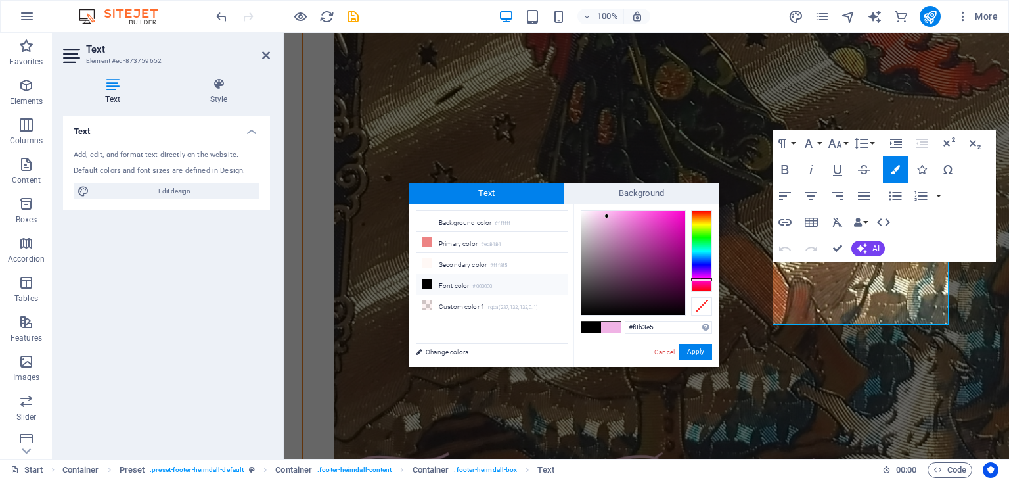
click at [613, 323] on span at bounding box center [611, 326] width 20 height 11
click at [470, 221] on li "Background color #ffffff" at bounding box center [492, 221] width 151 height 21
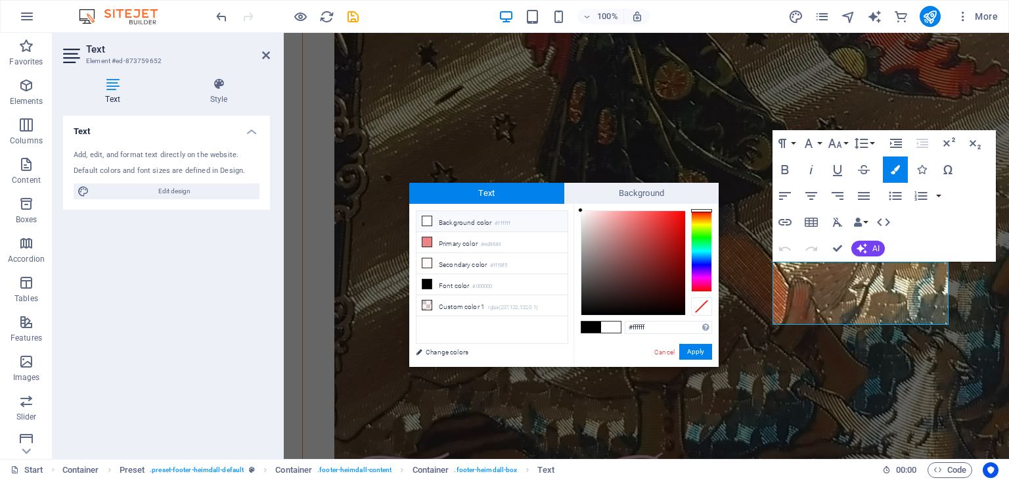
click at [426, 219] on icon at bounding box center [426, 220] width 9 height 9
click at [523, 194] on span "Text" at bounding box center [486, 193] width 155 height 21
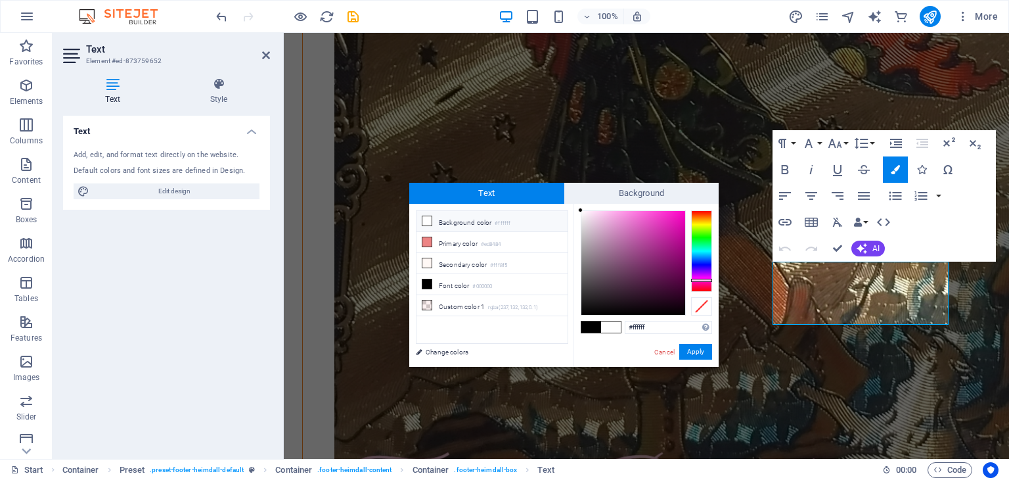
click at [698, 280] on div at bounding box center [701, 250] width 21 height 81
type input "#e6aad9"
click at [608, 220] on div at bounding box center [633, 263] width 104 height 104
click at [608, 220] on div at bounding box center [607, 219] width 5 height 5
drag, startPoint x: 618, startPoint y: 217, endPoint x: 601, endPoint y: 221, distance: 16.9
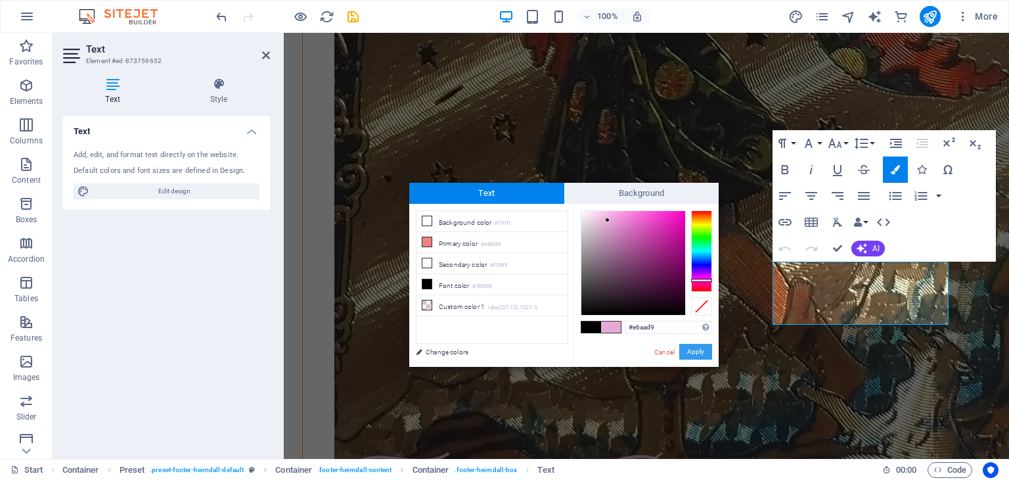
drag, startPoint x: 599, startPoint y: 227, endPoint x: 700, endPoint y: 348, distance: 157.6
click at [700, 348] on button "Apply" at bounding box center [695, 352] width 33 height 16
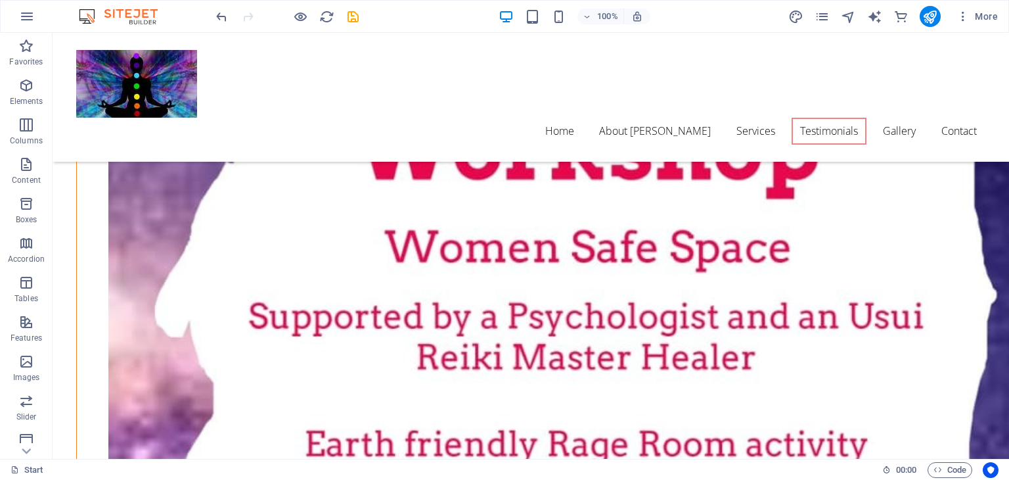
scroll to position [4807, 0]
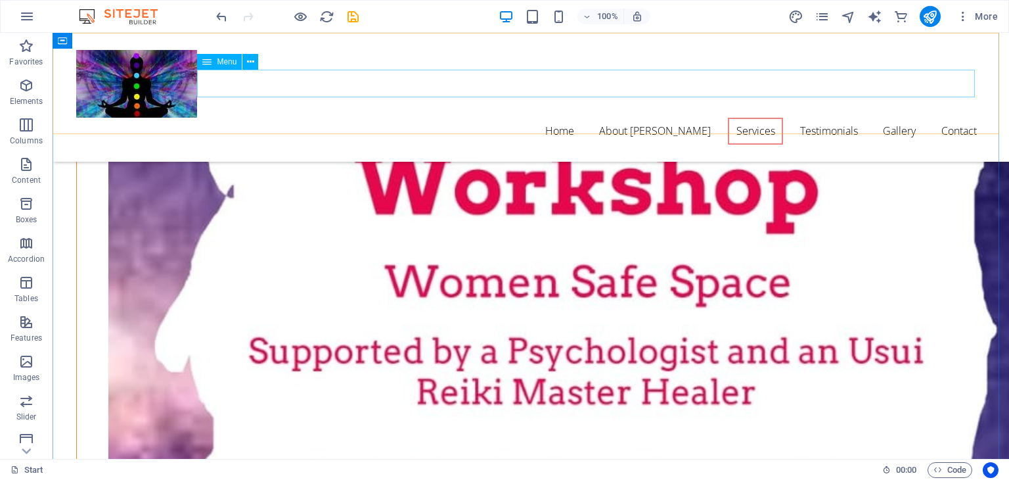
click at [942, 118] on nav "Home About [PERSON_NAME] Services Testimonials Gallery Contact" at bounding box center [530, 132] width 909 height 28
click at [946, 118] on nav "Home About [PERSON_NAME] Services Testimonials Gallery Contact" at bounding box center [530, 132] width 909 height 28
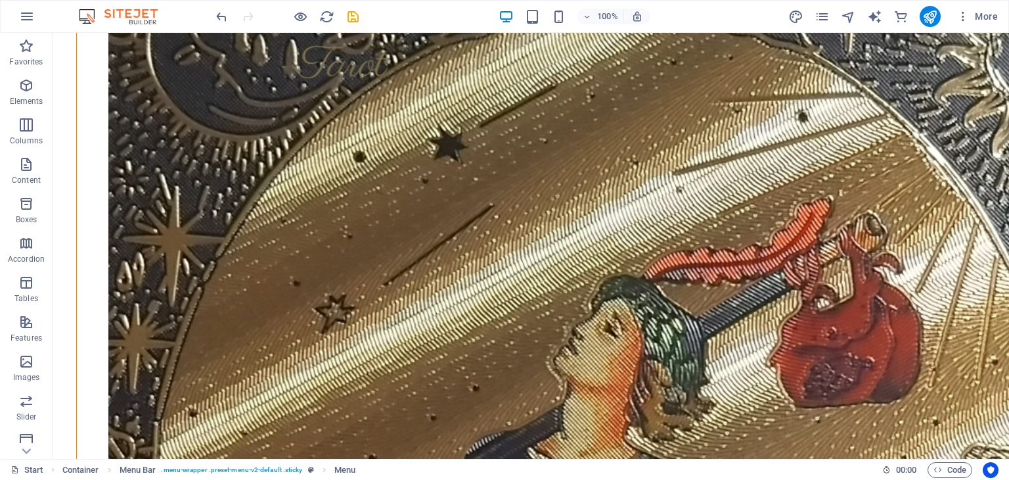
scroll to position [6717, 0]
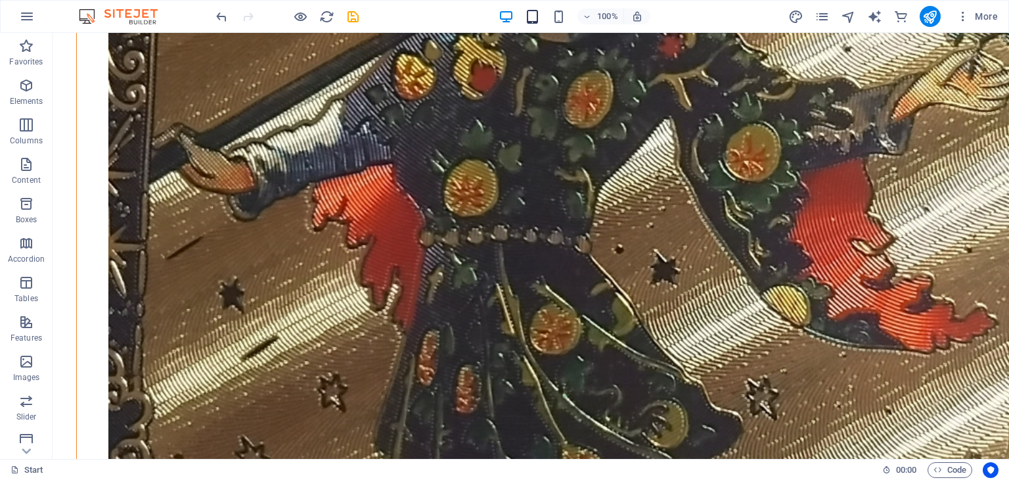
drag, startPoint x: 951, startPoint y: 398, endPoint x: 538, endPoint y: 14, distance: 563.9
click at [538, 14] on icon "button" at bounding box center [532, 16] width 15 height 15
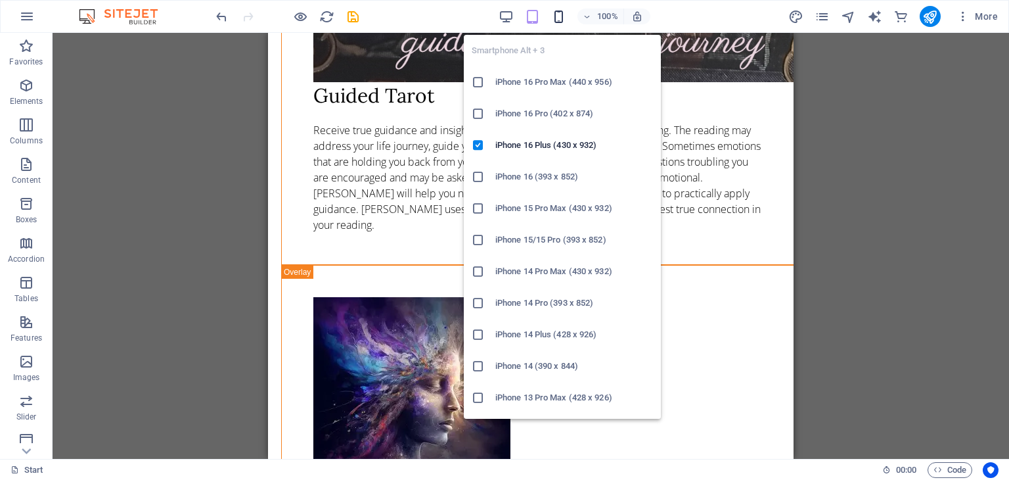
click at [562, 14] on icon "button" at bounding box center [558, 16] width 15 height 15
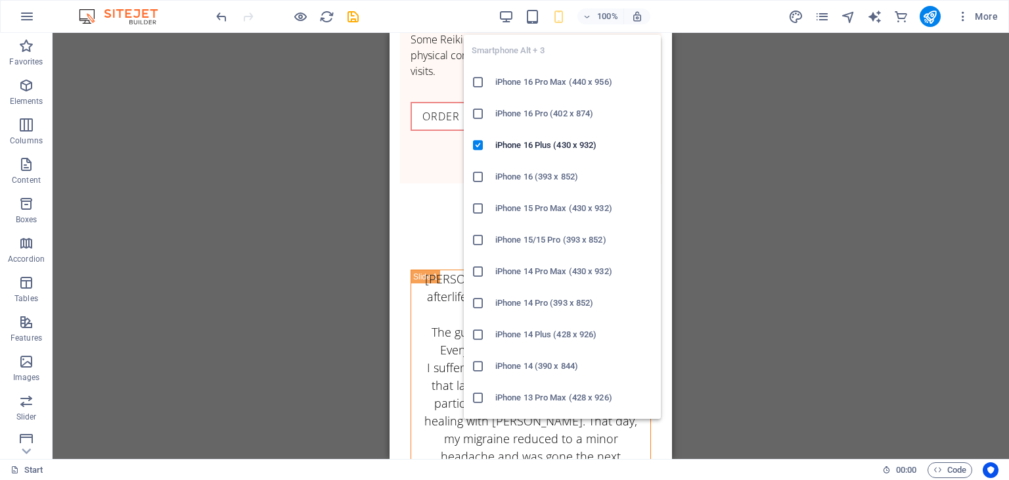
drag, startPoint x: 476, startPoint y: 395, endPoint x: 480, endPoint y: 400, distance: 7.0
drag, startPoint x: 90, startPoint y: 367, endPoint x: 480, endPoint y: 400, distance: 391.6
click at [480, 400] on icon at bounding box center [478, 397] width 13 height 13
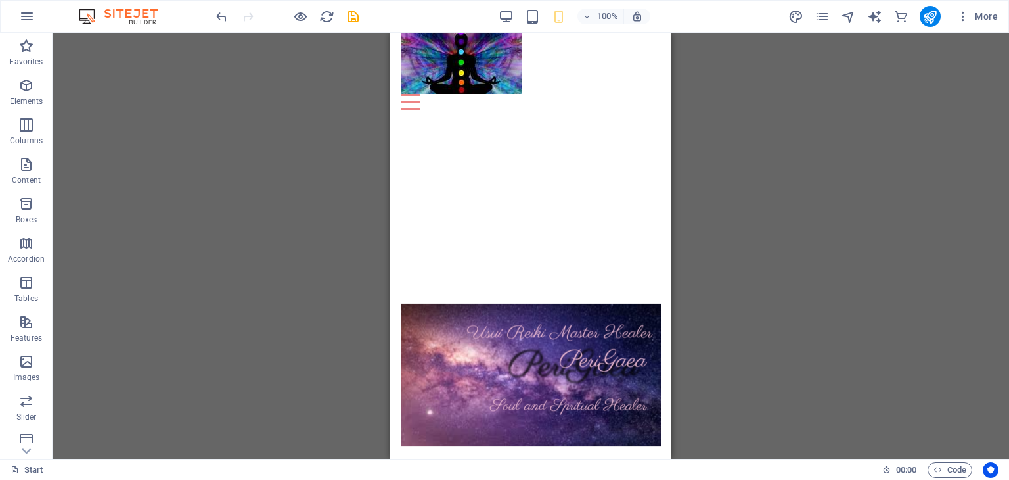
scroll to position [0, 0]
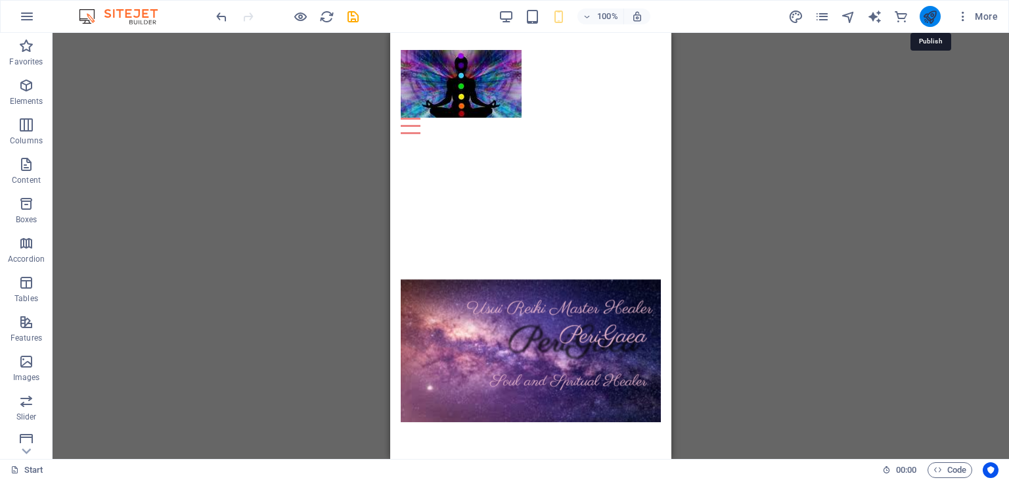
click at [928, 22] on icon "publish" at bounding box center [929, 16] width 15 height 15
